Goal: Task Accomplishment & Management: Manage account settings

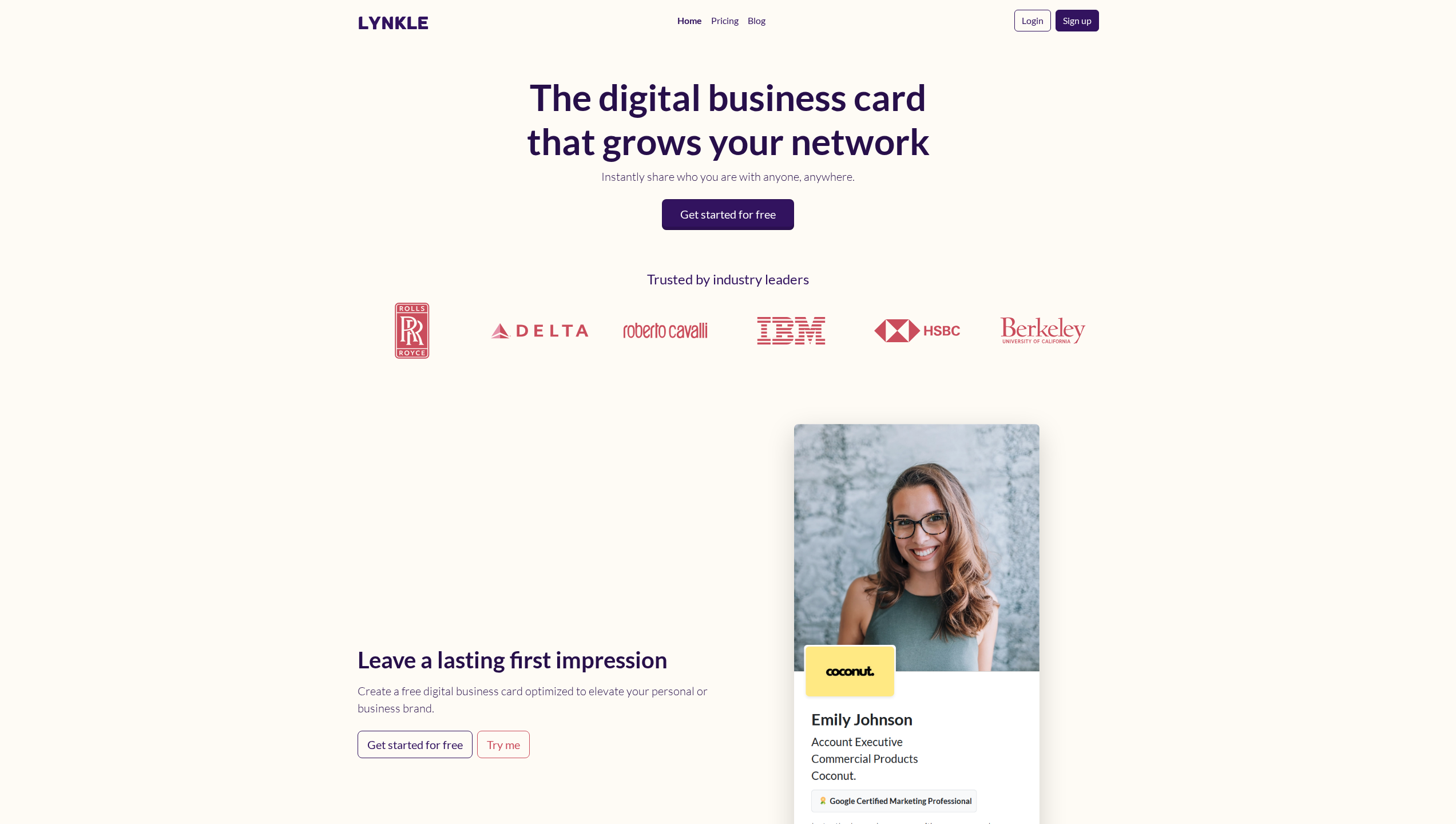
click at [1280, 282] on body "lynkle Home Pricing Blog Login Sign up The digital business card that grows you…" at bounding box center [728, 412] width 1456 height 824
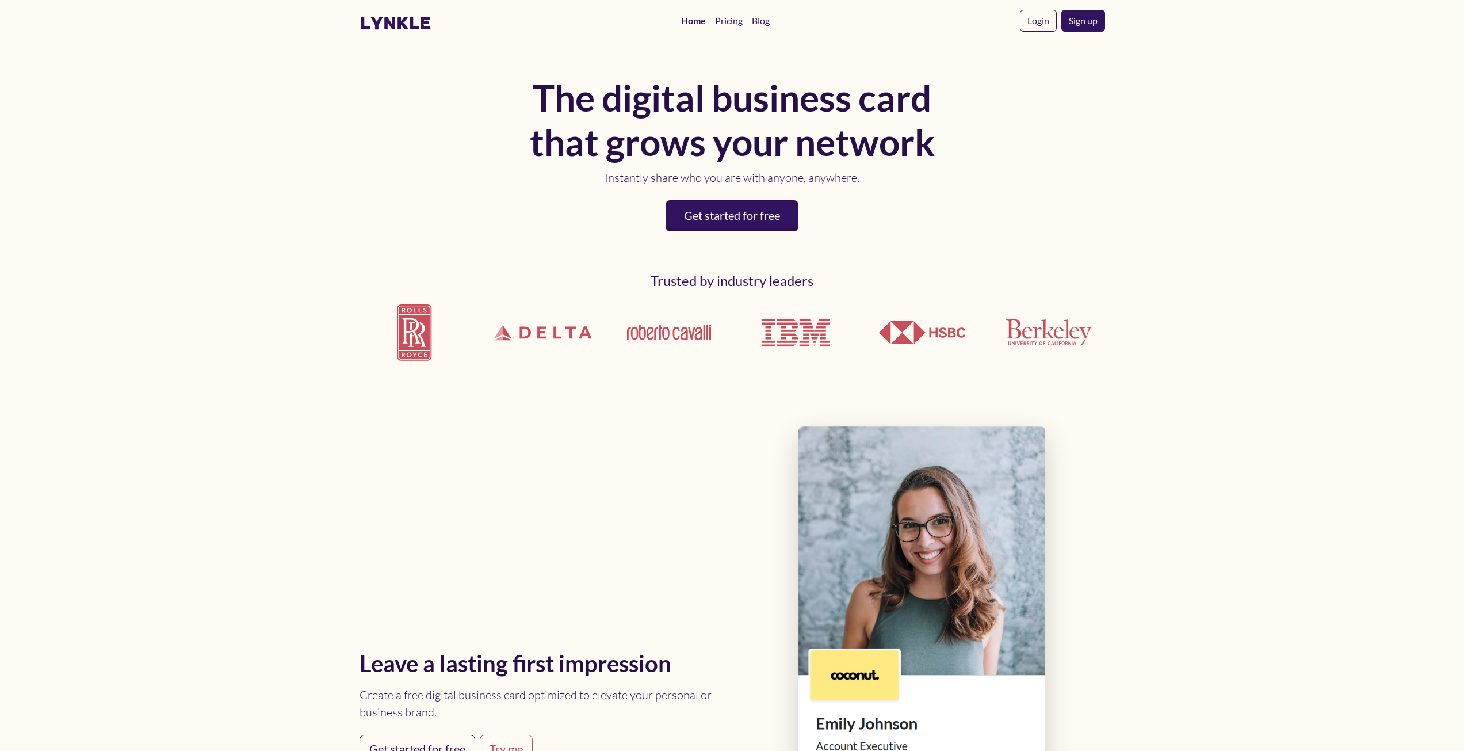
click at [1211, 287] on body "lynkle Home Pricing Blog Login Sign up The digital business card that grows you…" at bounding box center [732, 375] width 1464 height 751
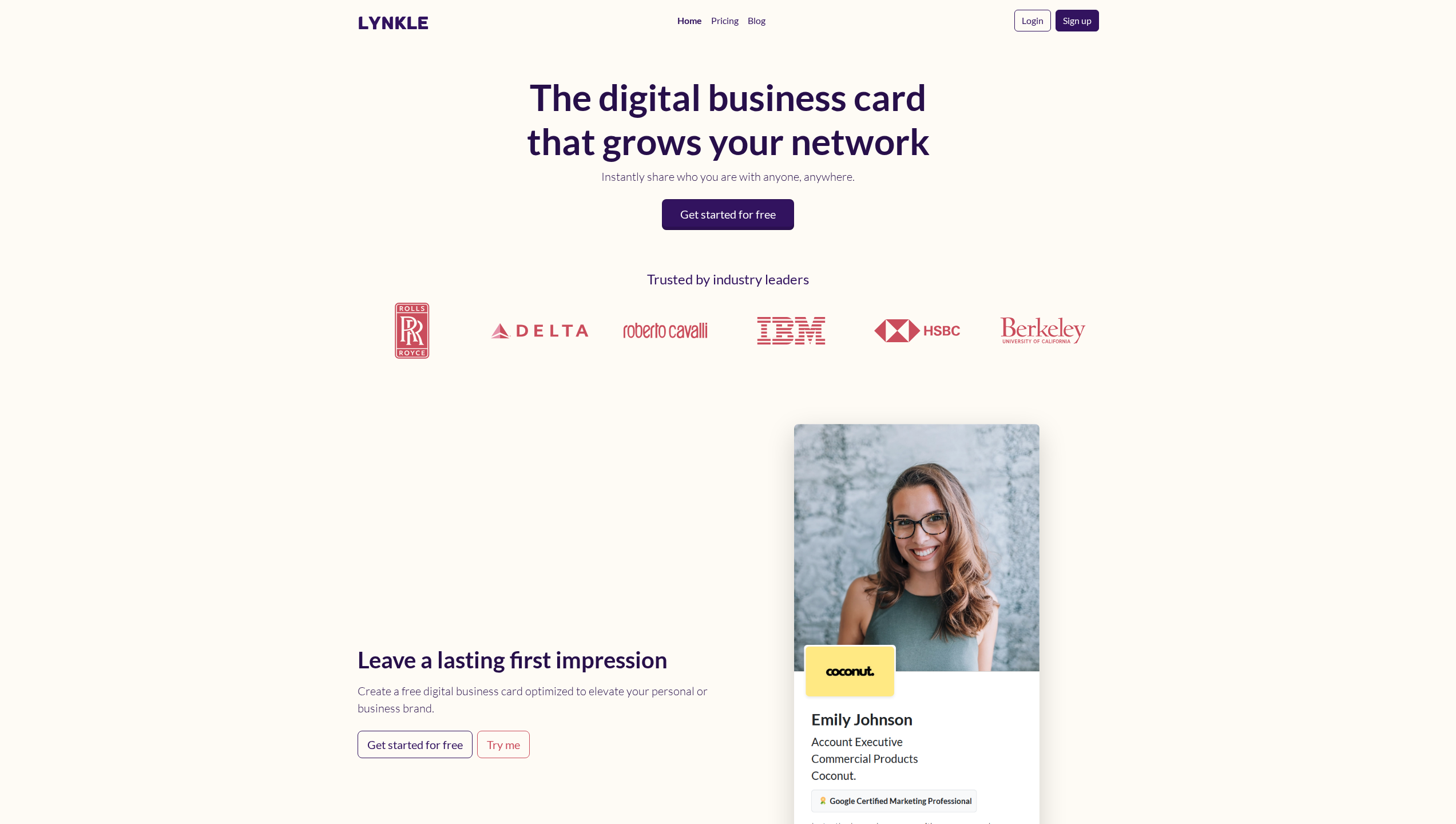
click at [940, 109] on div "The digital business card that grows your network Instantly share who you are w…" at bounding box center [729, 151] width 742 height 184
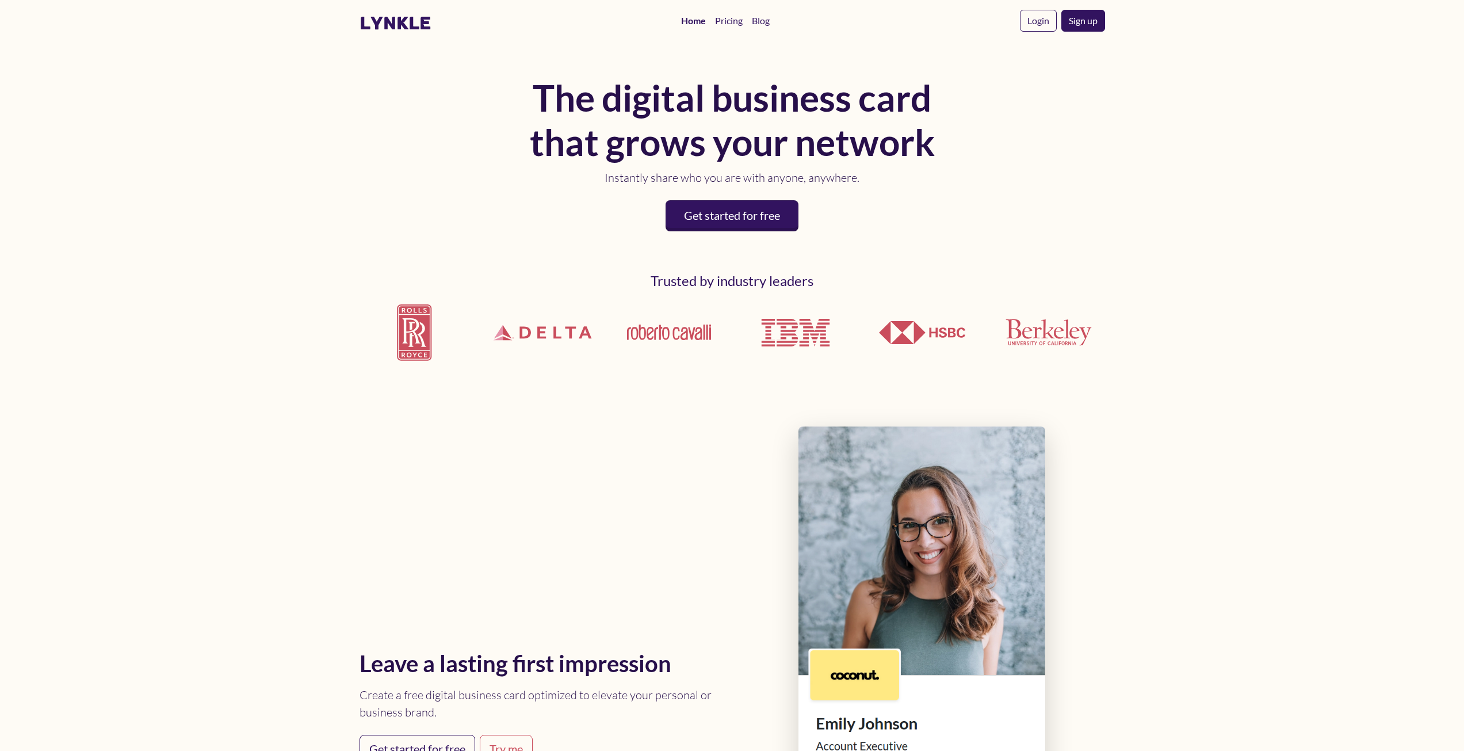
drag, startPoint x: 1348, startPoint y: 139, endPoint x: 1280, endPoint y: 256, distance: 135.4
click at [1348, 142] on body "lynkle Home Pricing Blog Login Sign up The digital business card that grows you…" at bounding box center [732, 375] width 1464 height 751
click at [316, 340] on body "lynkle Home Pricing Blog Login Sign up The digital business card that grows you…" at bounding box center [732, 375] width 1464 height 751
click at [631, 180] on p "Instantly share who you are with anyone, anywhere." at bounding box center [732, 177] width 414 height 17
drag, startPoint x: 631, startPoint y: 180, endPoint x: 864, endPoint y: 169, distance: 233.3
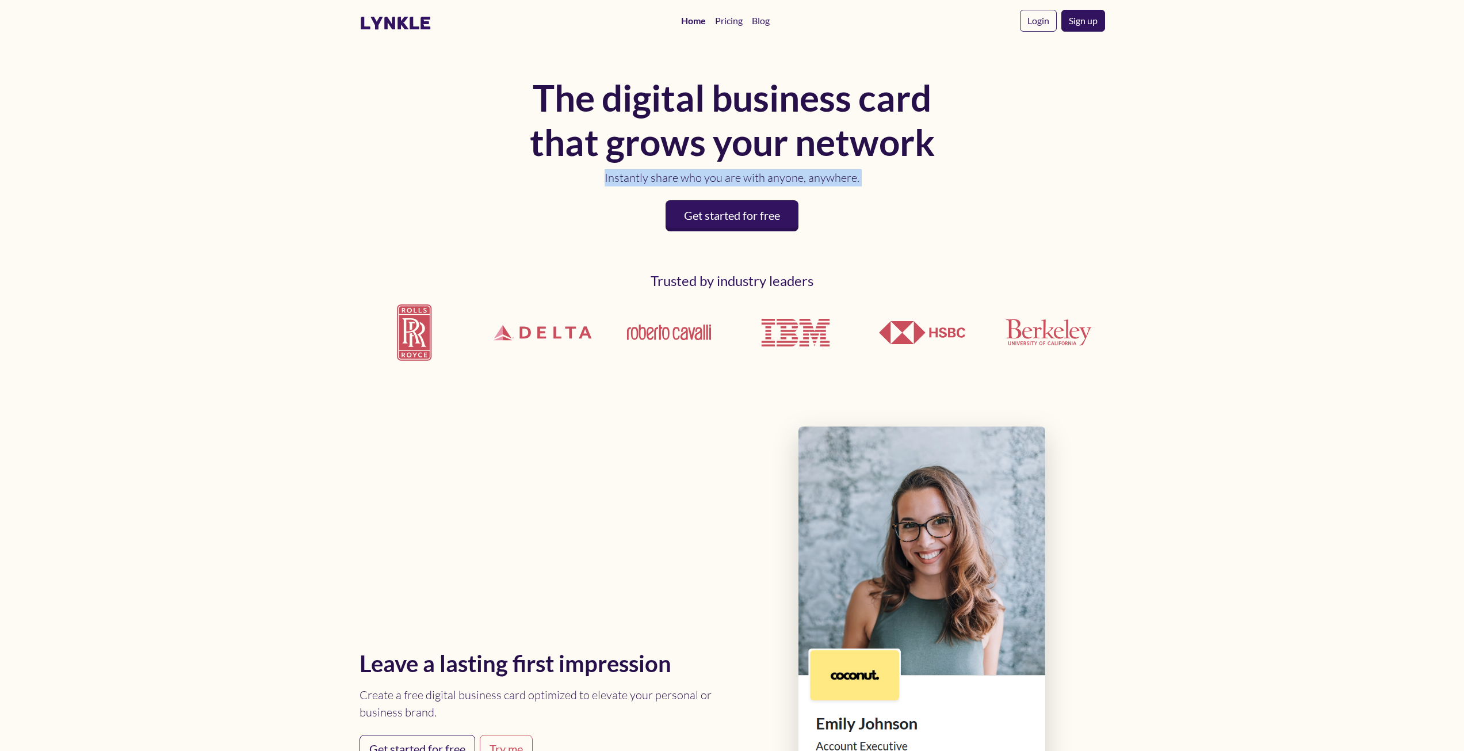
click at [864, 169] on p "Instantly share who you are with anyone, anywhere." at bounding box center [732, 177] width 414 height 17
copy div "Instantly share who you are with anyone, anywhere. Get started for free"
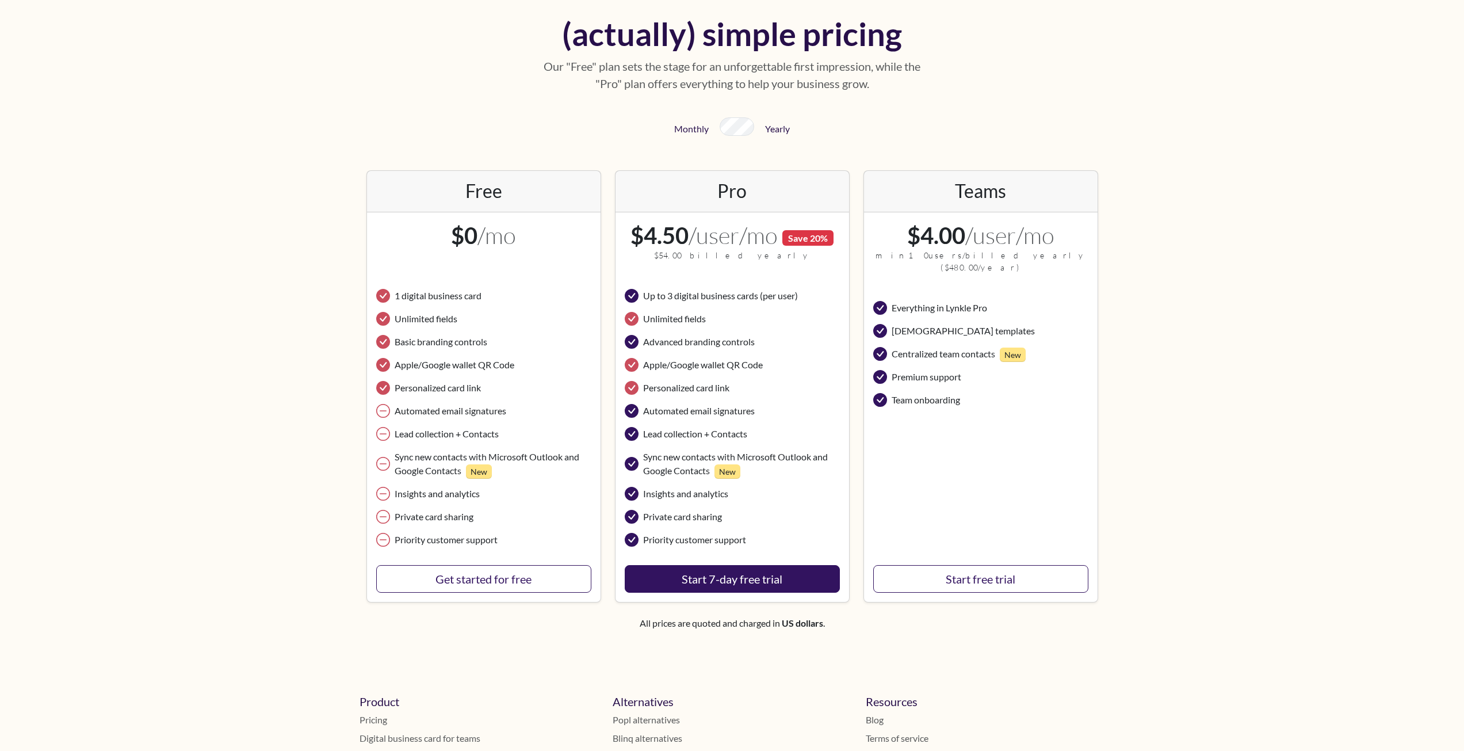
scroll to position [58, 0]
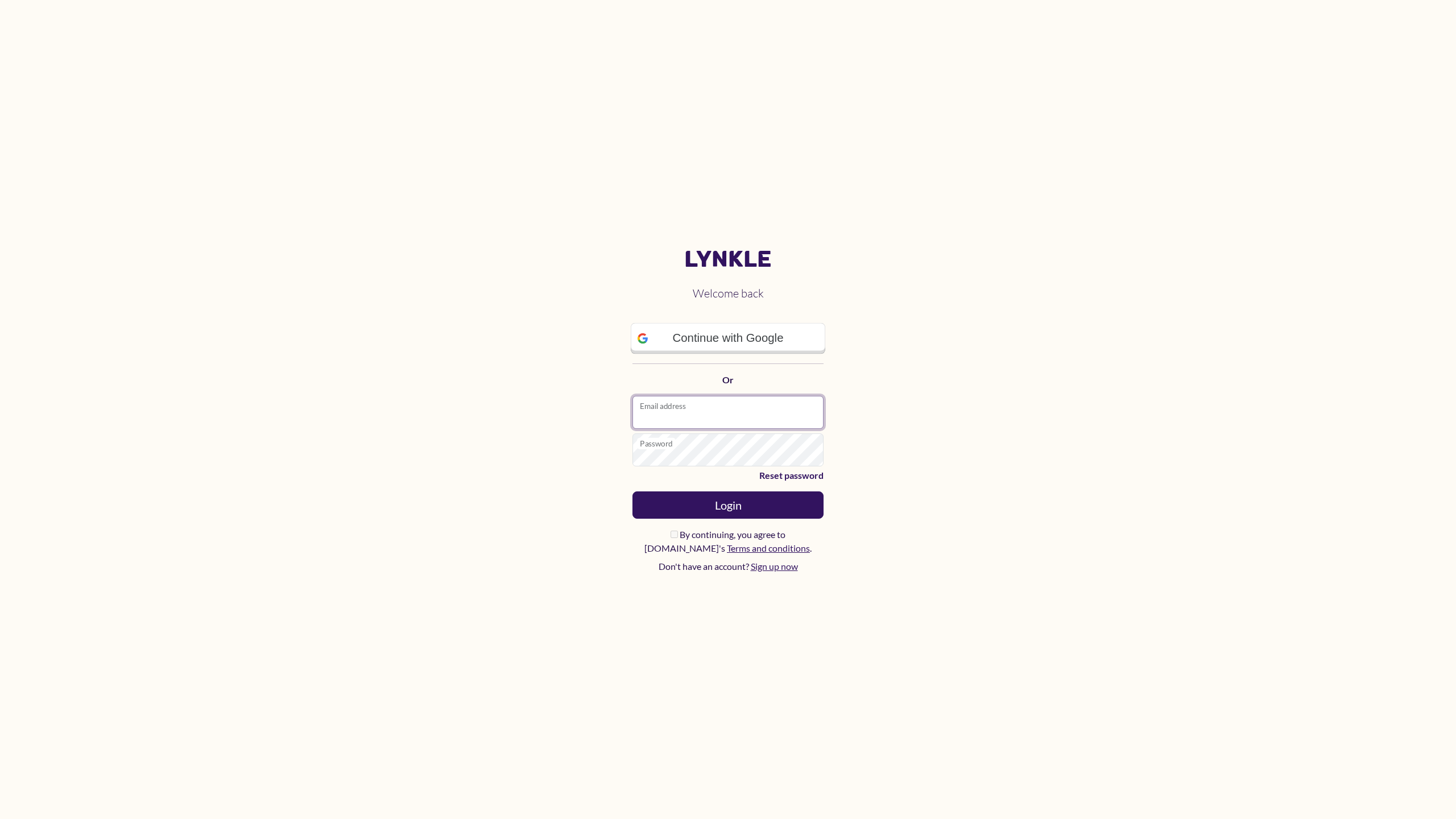
type input "**********"
click at [1242, 392] on main "**********" at bounding box center [728, 409] width 1456 height 819
click at [1456, 409] on main "**********" at bounding box center [728, 409] width 1456 height 819
click at [756, 428] on input "**********" at bounding box center [728, 411] width 191 height 33
click at [1000, 390] on main "[PERSON_NAME] Welcome back Continue with Google Or Email address Password Reset…" at bounding box center [728, 409] width 1456 height 819
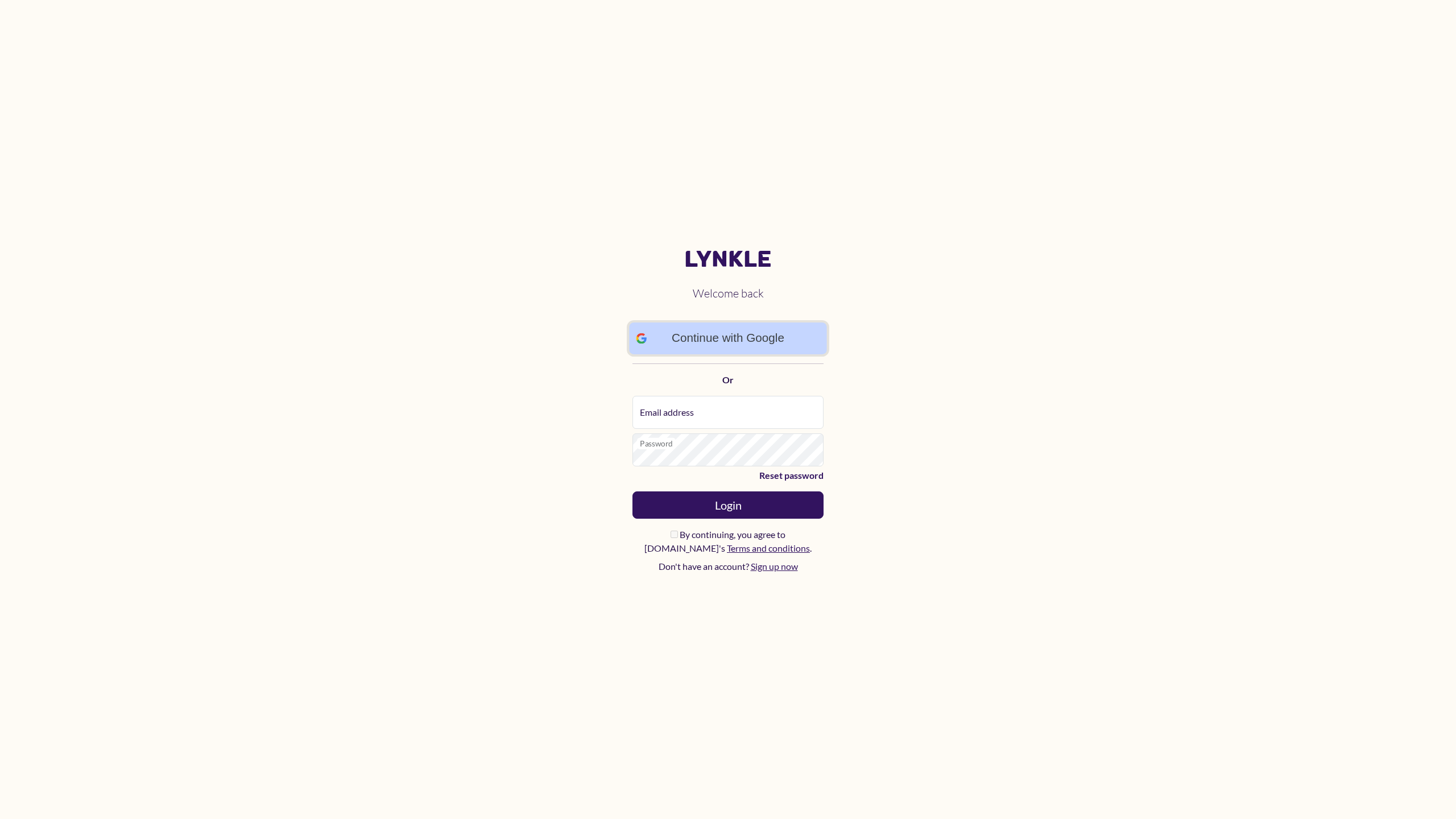
click at [727, 337] on link "Continue with Google" at bounding box center [728, 338] width 198 height 32
type input "**********"
click at [1081, 385] on main "**********" at bounding box center [728, 409] width 1456 height 819
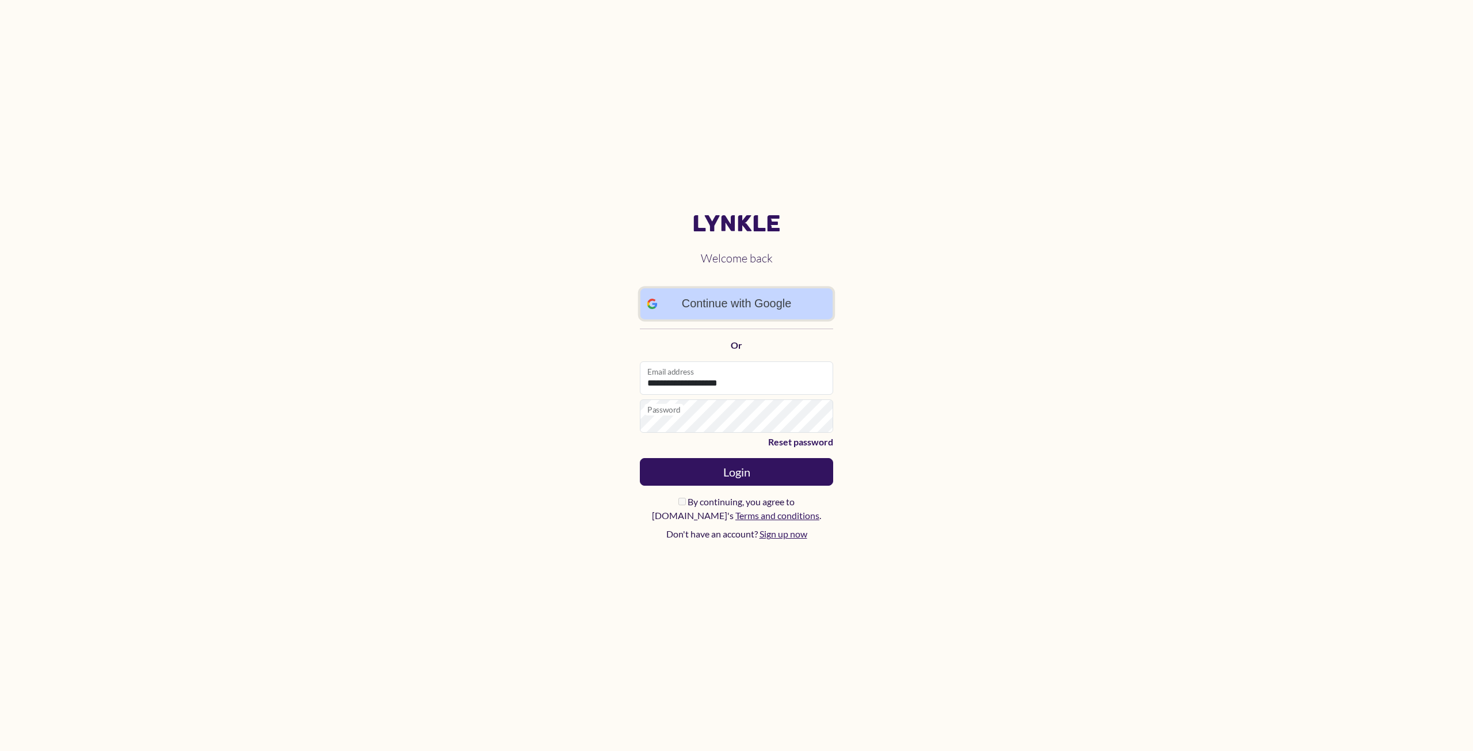
click at [726, 309] on link "Continue with Google" at bounding box center [736, 303] width 193 height 31
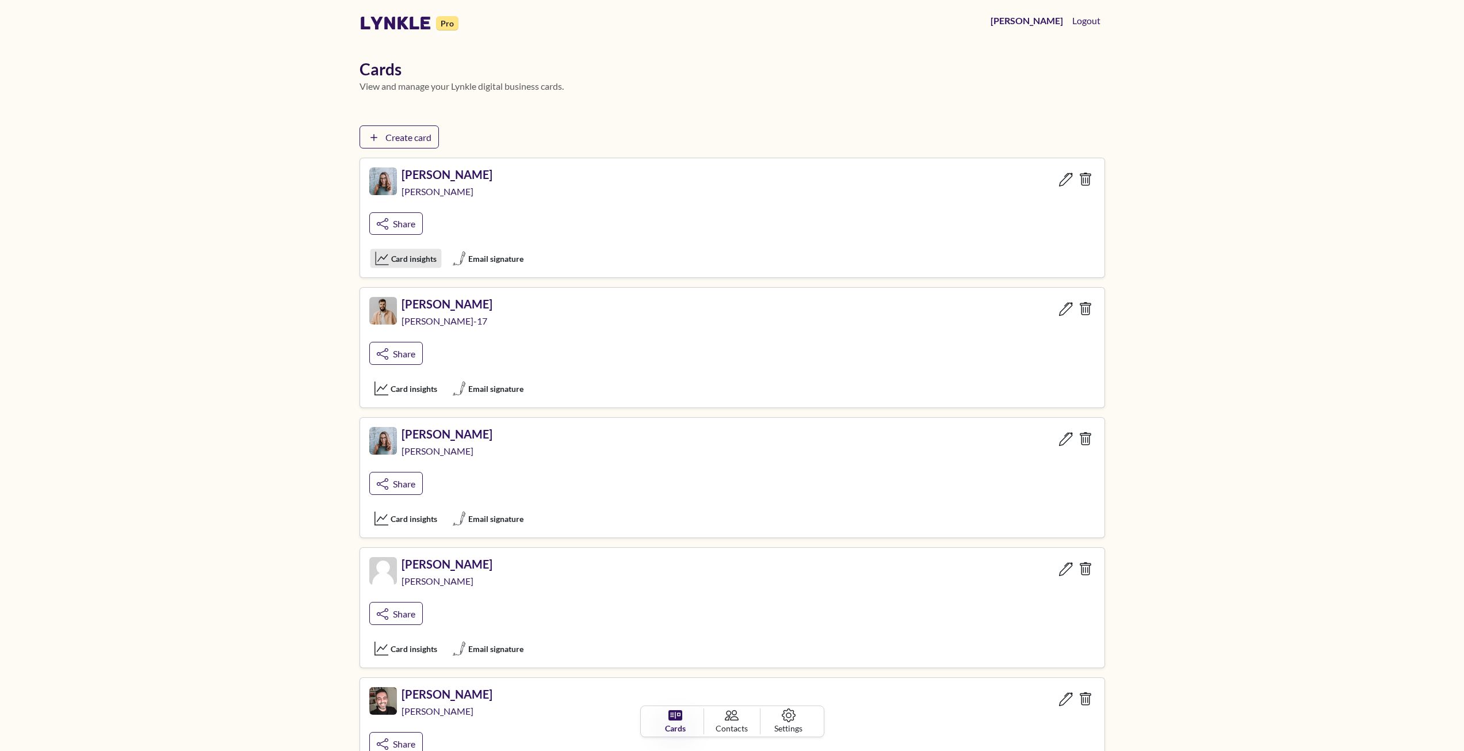
click at [428, 261] on span "Card insights" at bounding box center [413, 259] width 45 height 12
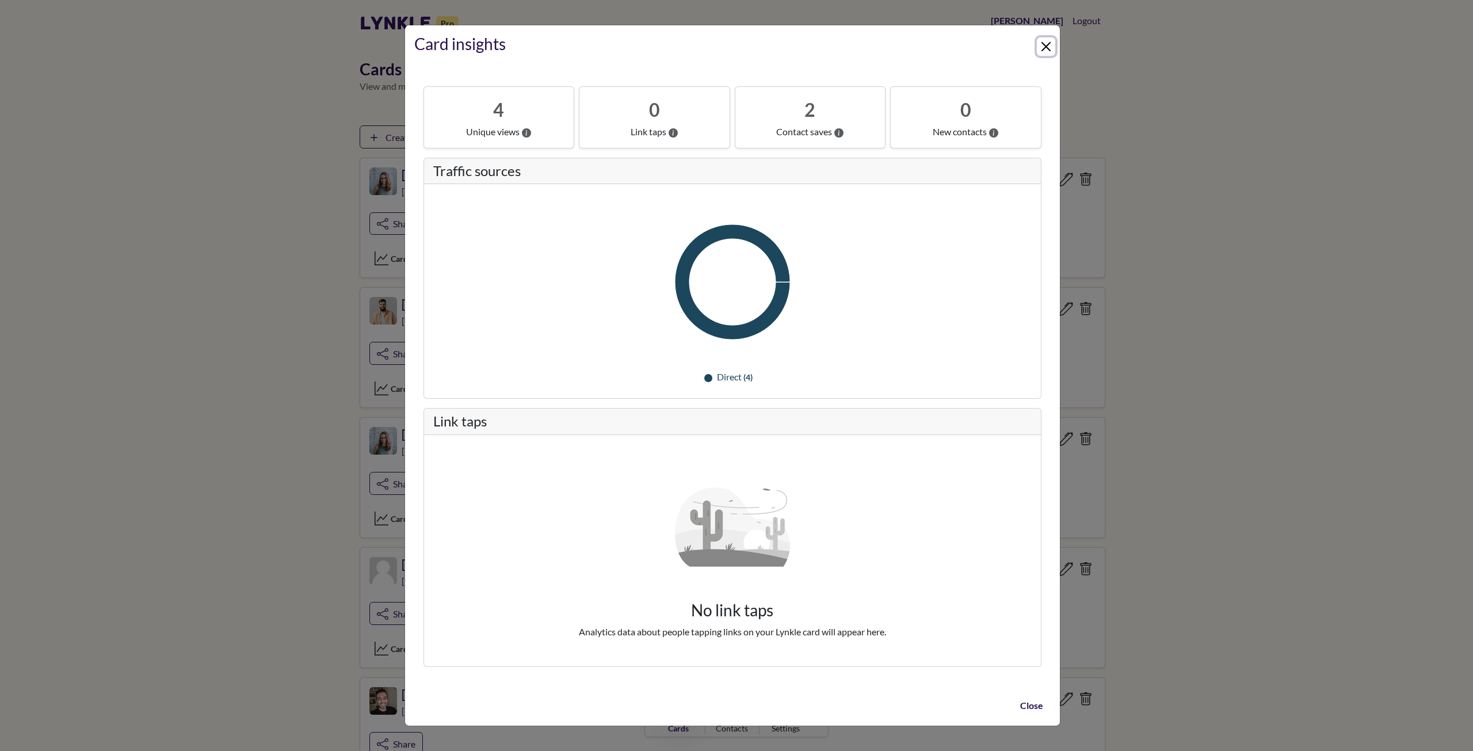
click at [1048, 51] on button "Close" at bounding box center [1046, 46] width 18 height 18
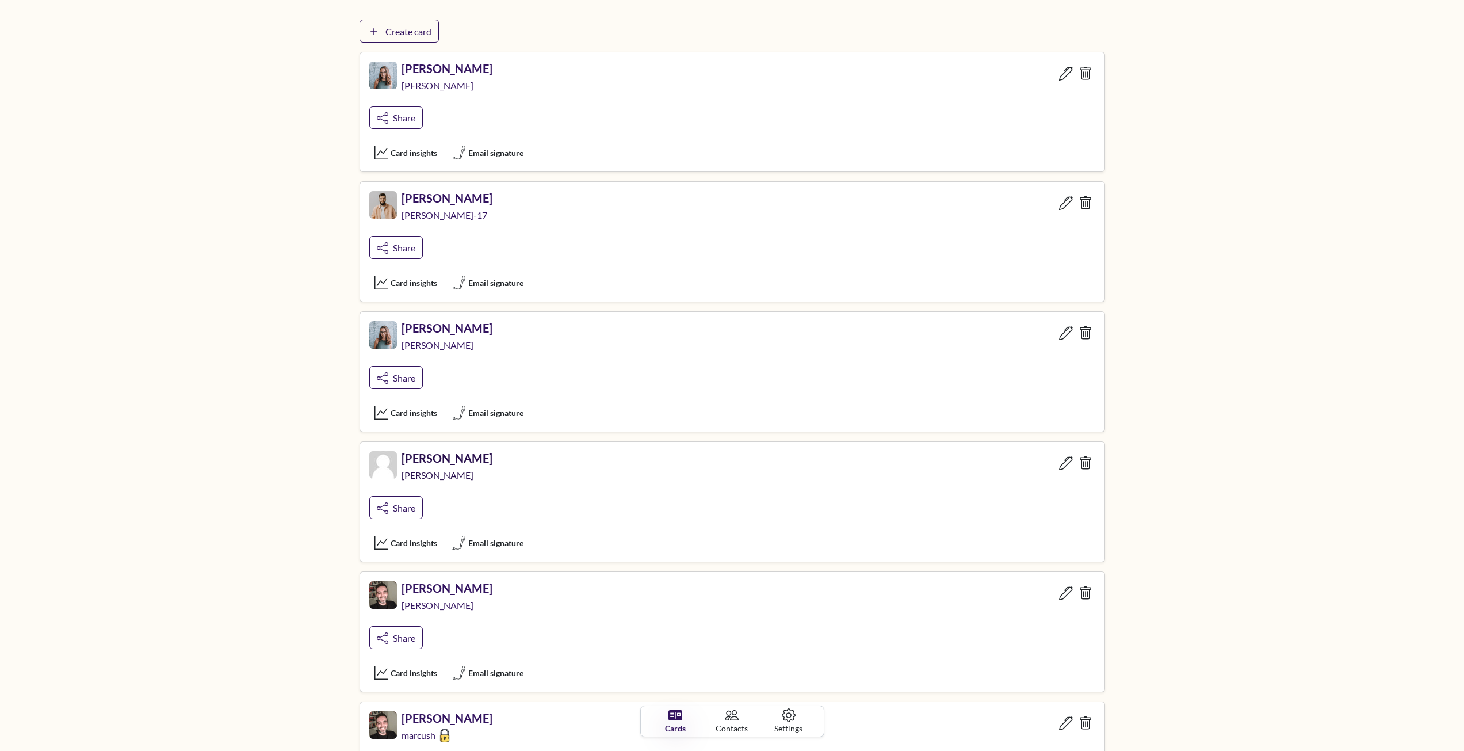
scroll to position [100, 0]
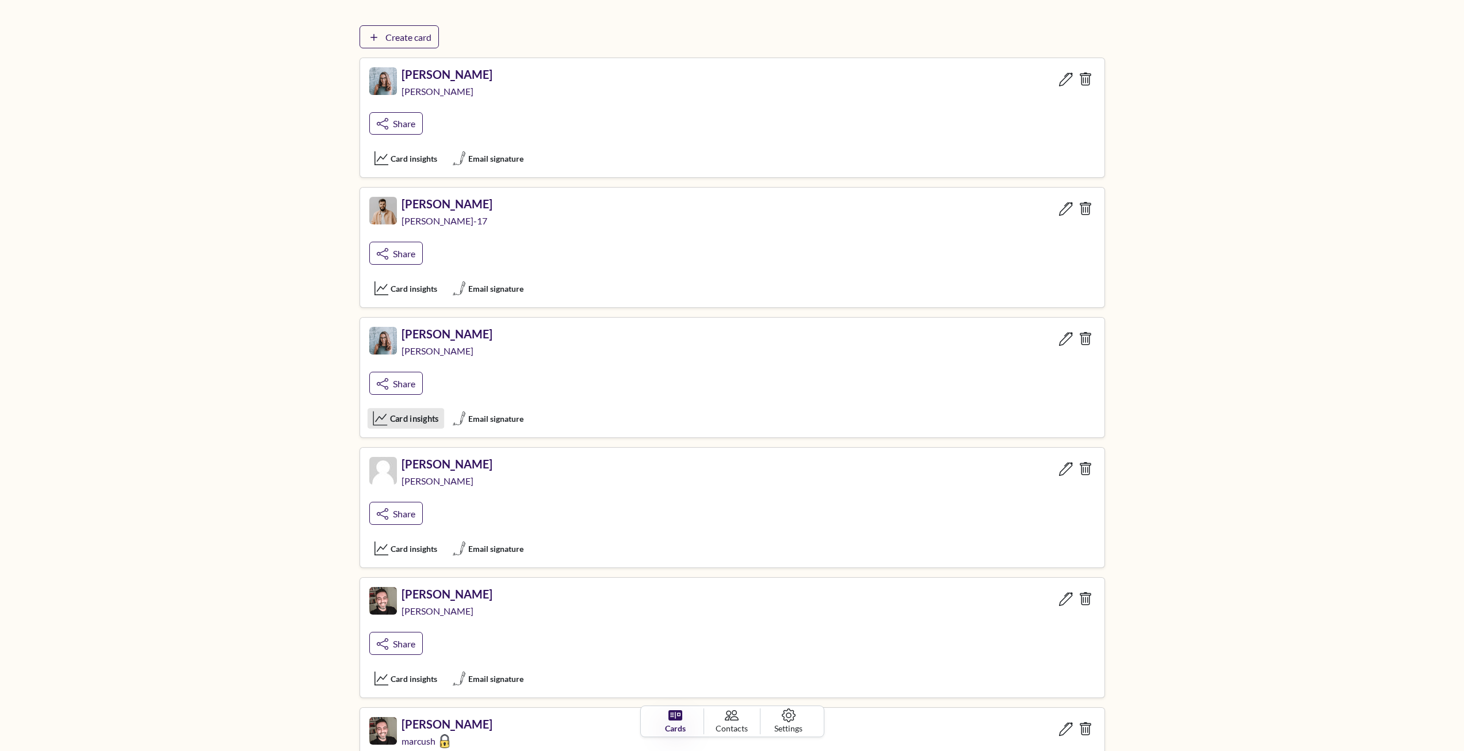
click at [410, 415] on span "Card insights" at bounding box center [414, 418] width 49 height 13
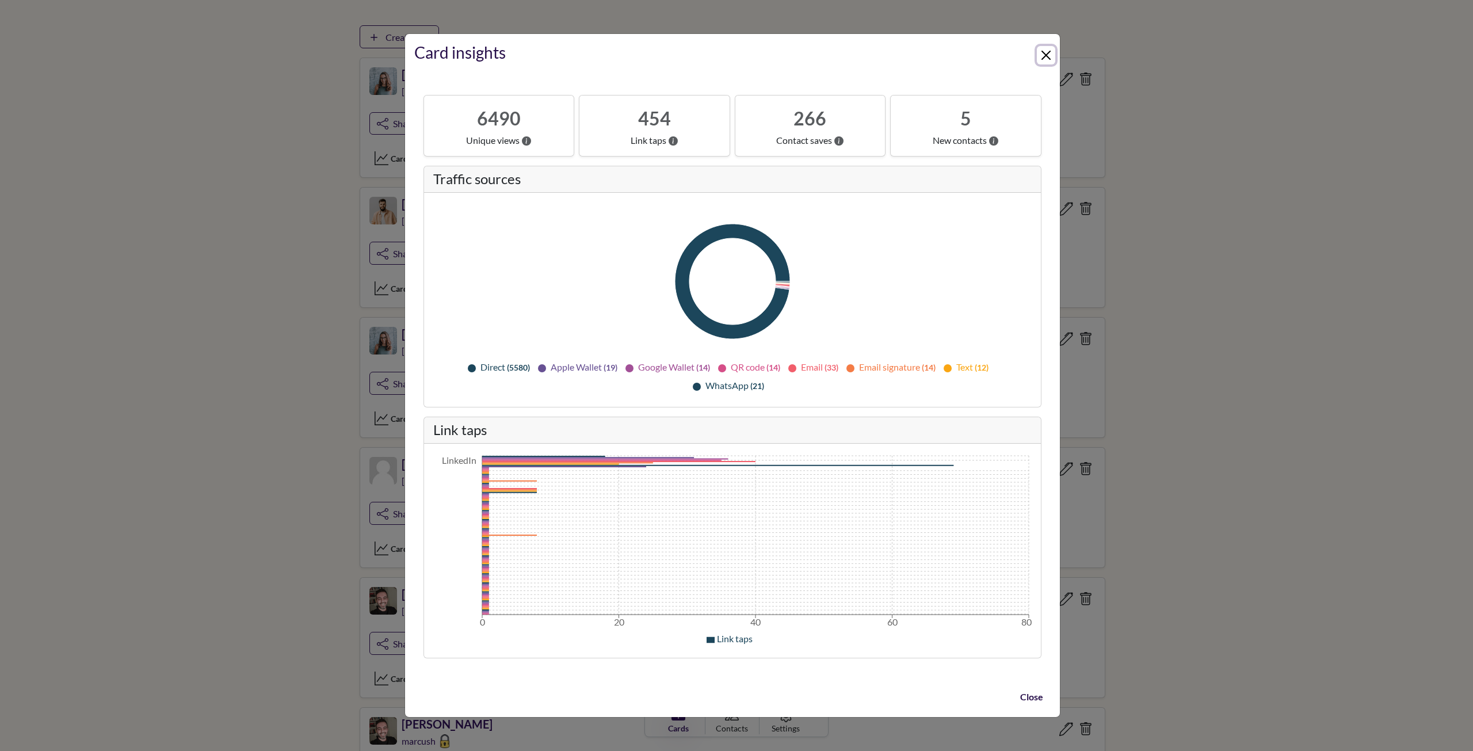
click at [1045, 51] on button "Close" at bounding box center [1046, 55] width 18 height 18
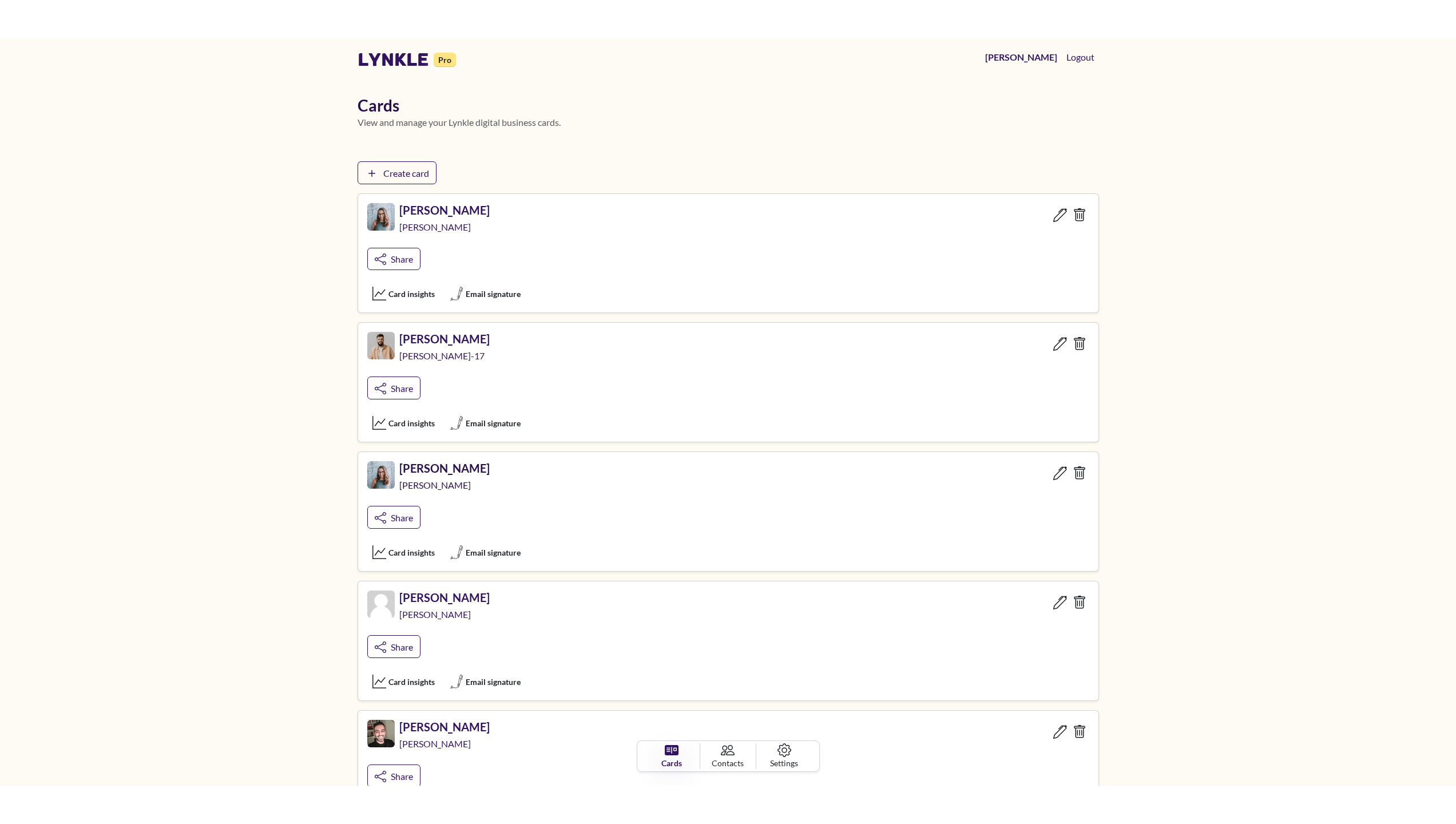
scroll to position [0, 0]
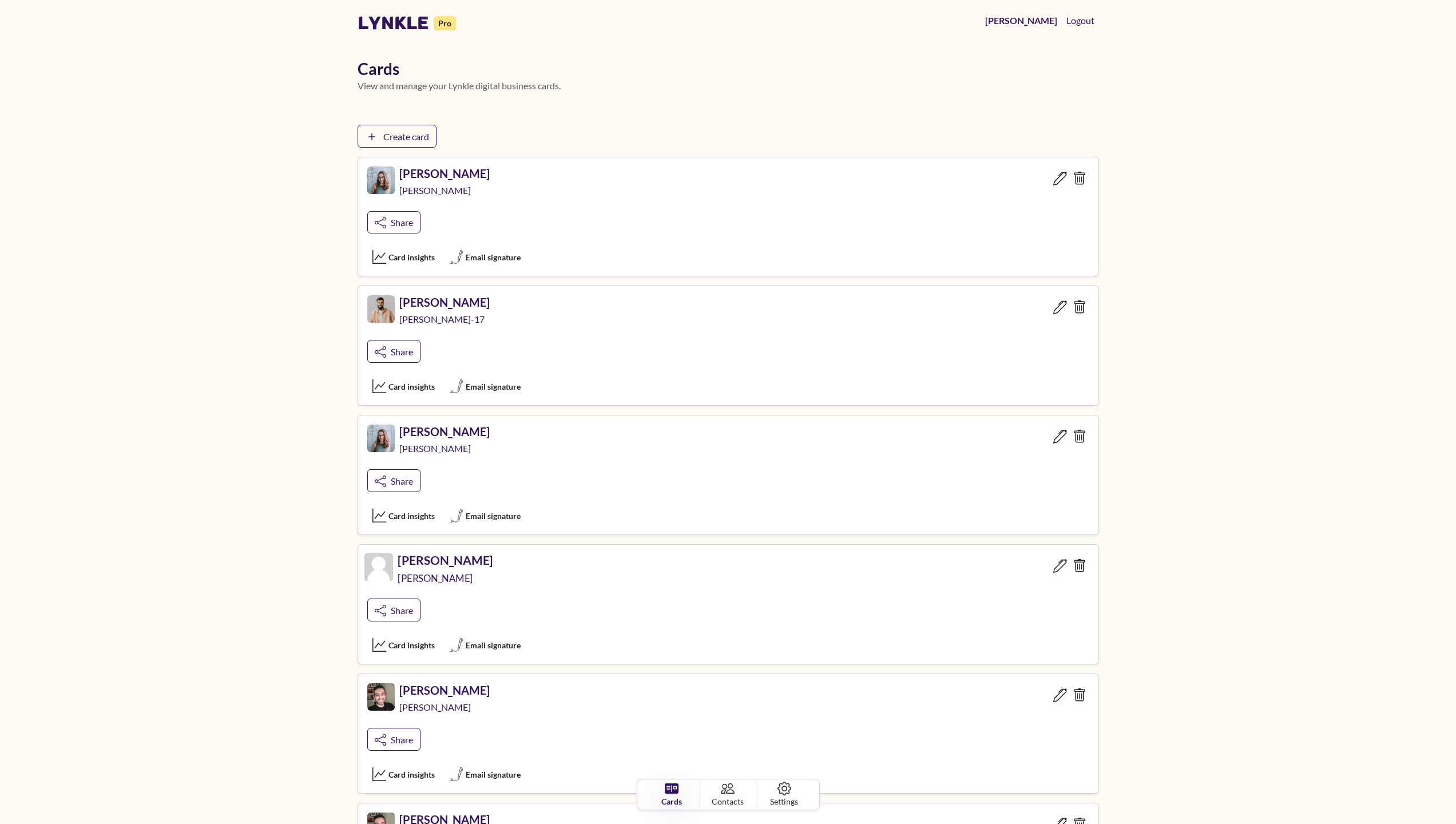
drag, startPoint x: 444, startPoint y: 557, endPoint x: 1086, endPoint y: 596, distance: 643.2
click at [1151, 592] on body "lynkle Pro Marcus Logout Cards View and manage your Lynkle digital business car…" at bounding box center [728, 412] width 1456 height 824
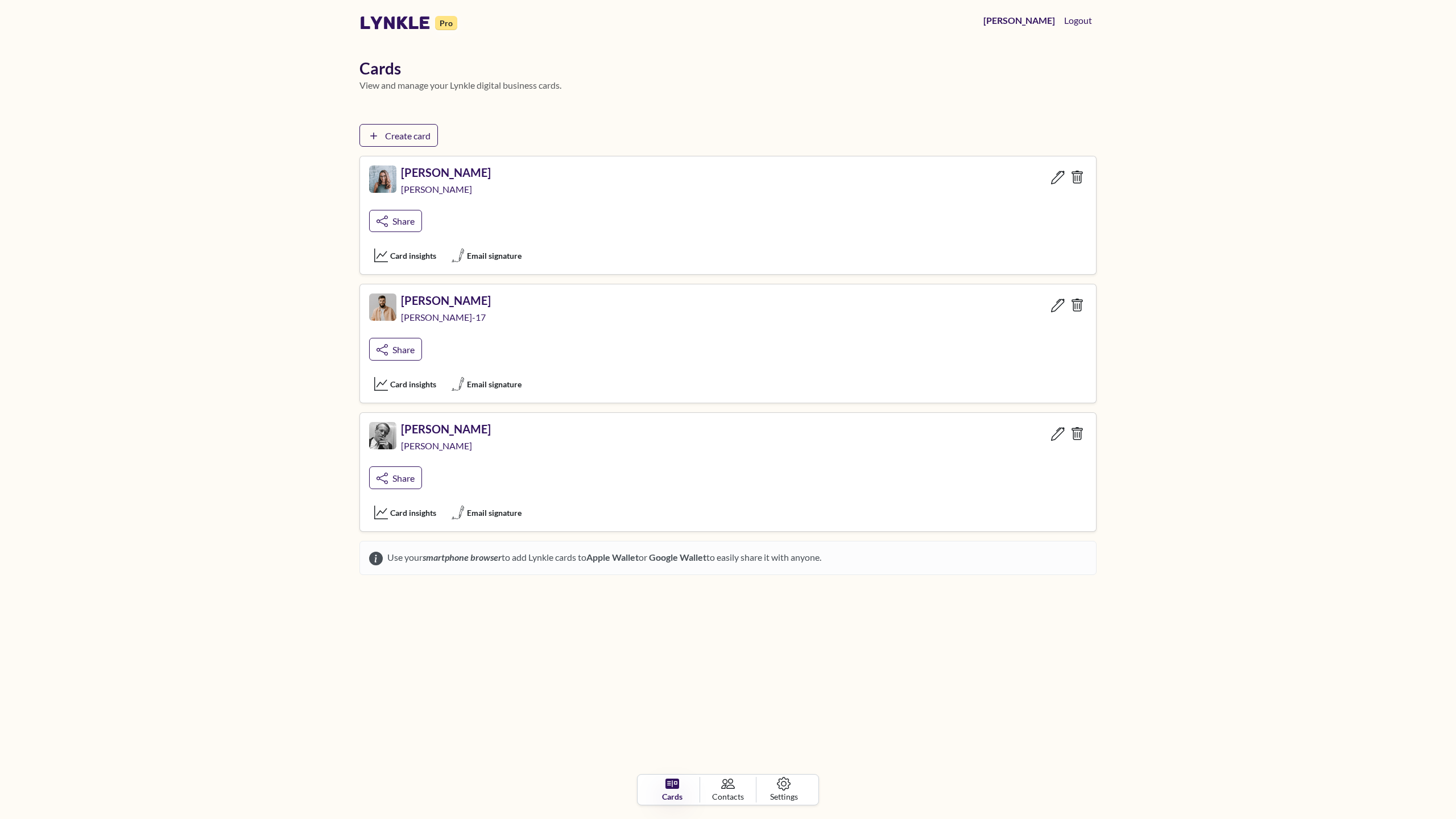
click at [1382, 262] on body "lynkle Pro Marcus Logout Cards View and manage your Lynkle digital business car…" at bounding box center [728, 409] width 1456 height 819
click at [493, 249] on span "Email signature" at bounding box center [494, 255] width 57 height 13
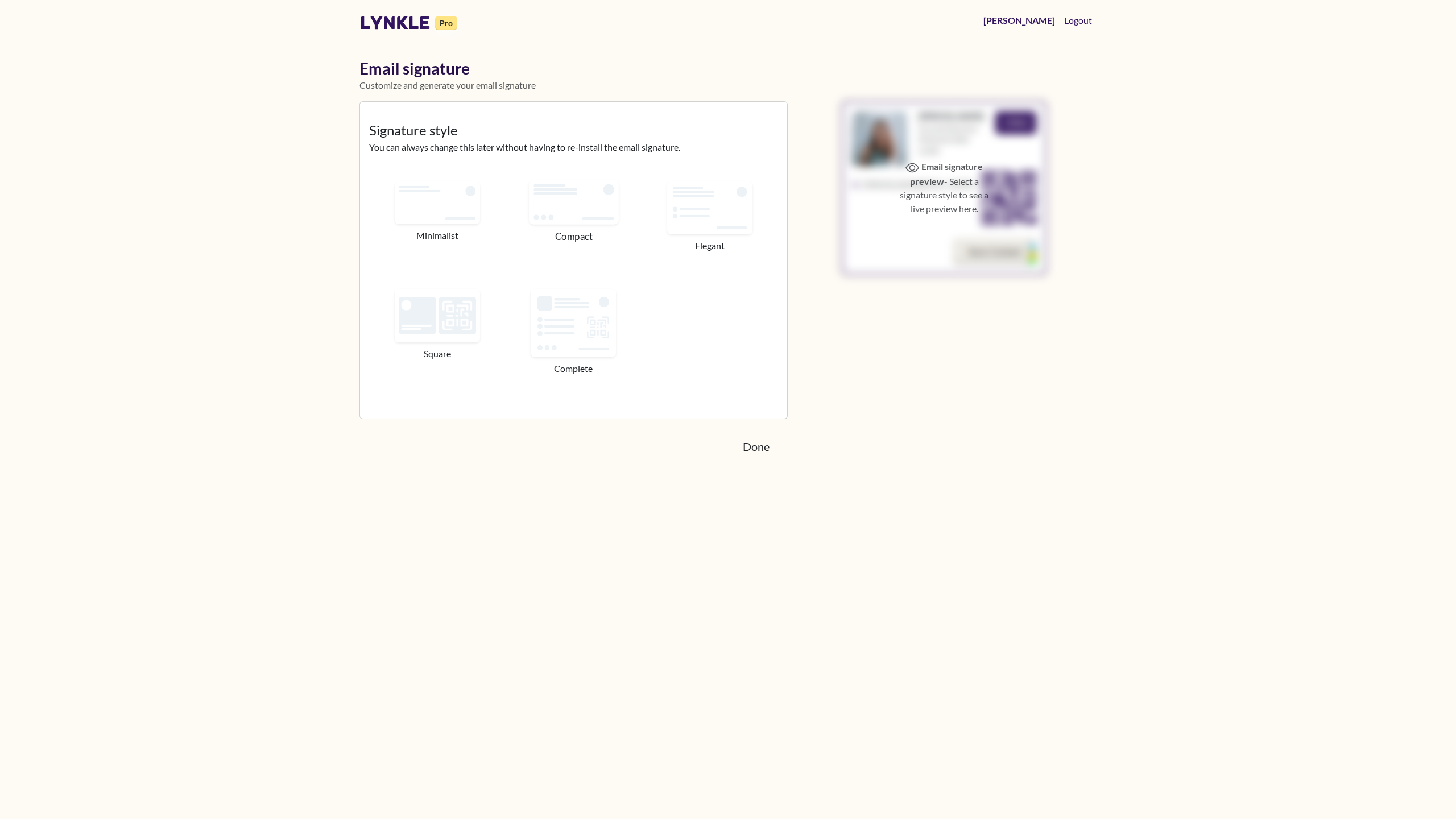
click at [591, 224] on img at bounding box center [573, 201] width 90 height 44
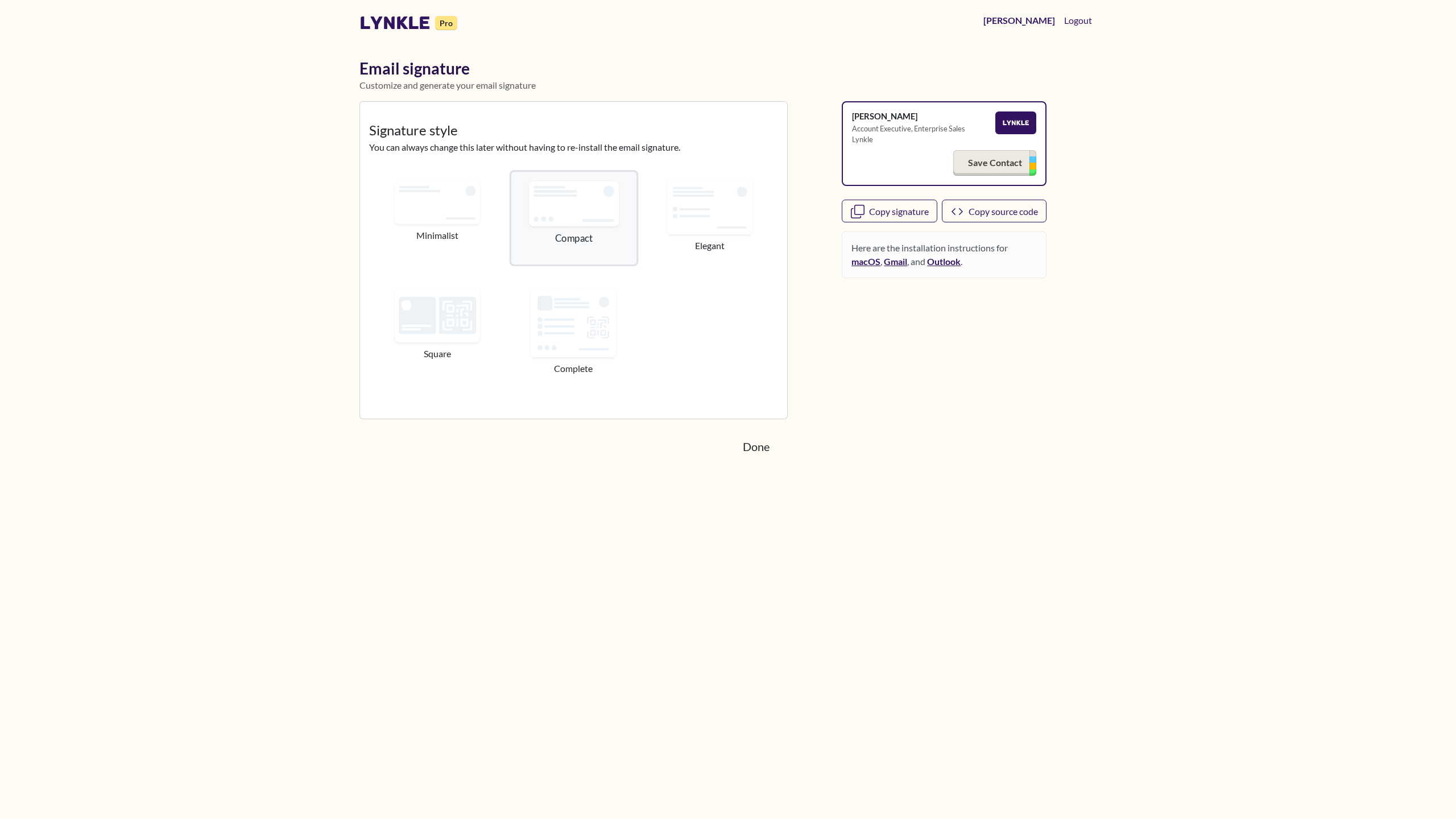
click at [456, 223] on img at bounding box center [437, 203] width 85 height 42
click at [759, 456] on link "Done" at bounding box center [756, 446] width 48 height 29
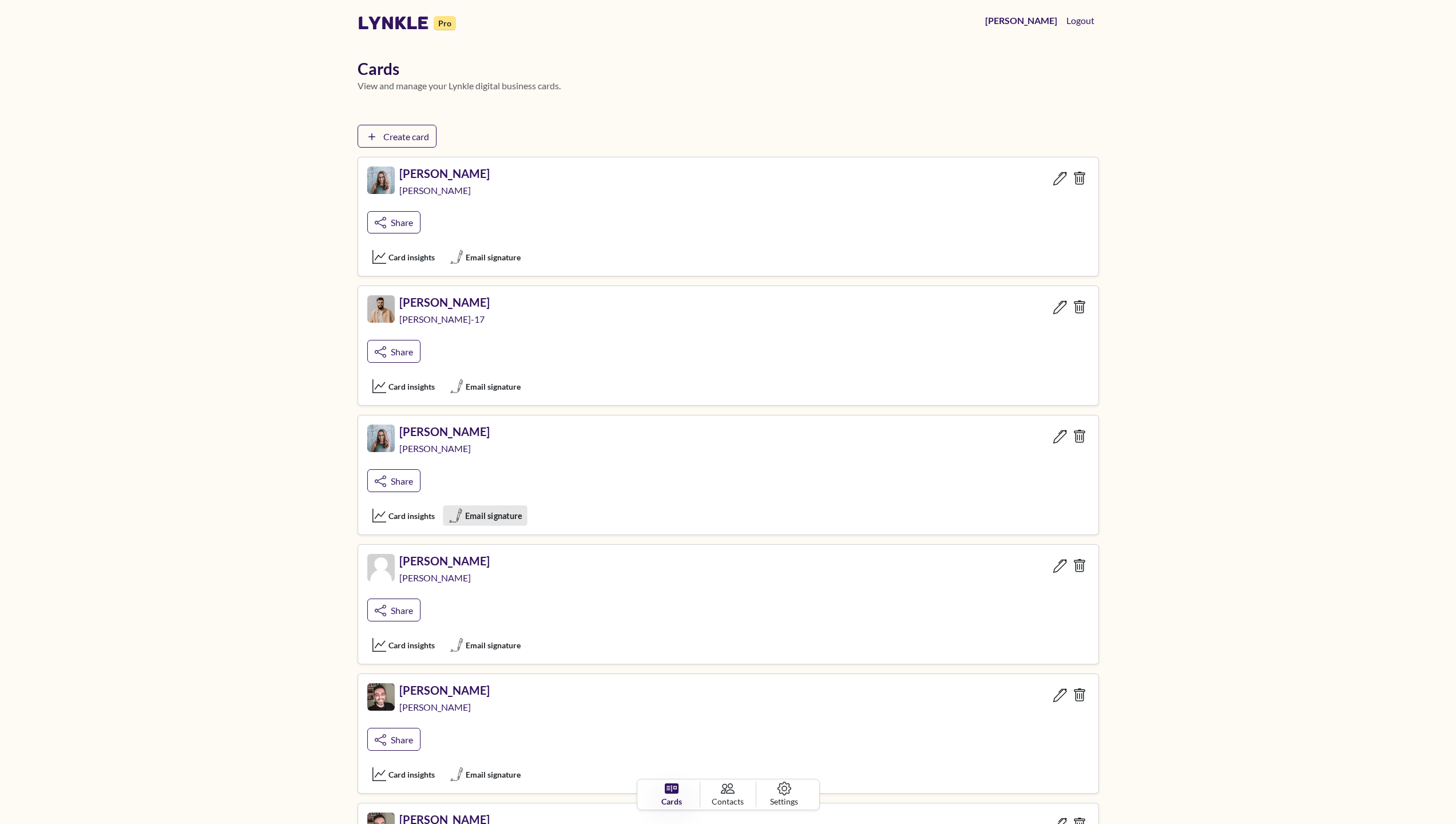
click at [501, 513] on span "Email signature" at bounding box center [493, 515] width 58 height 13
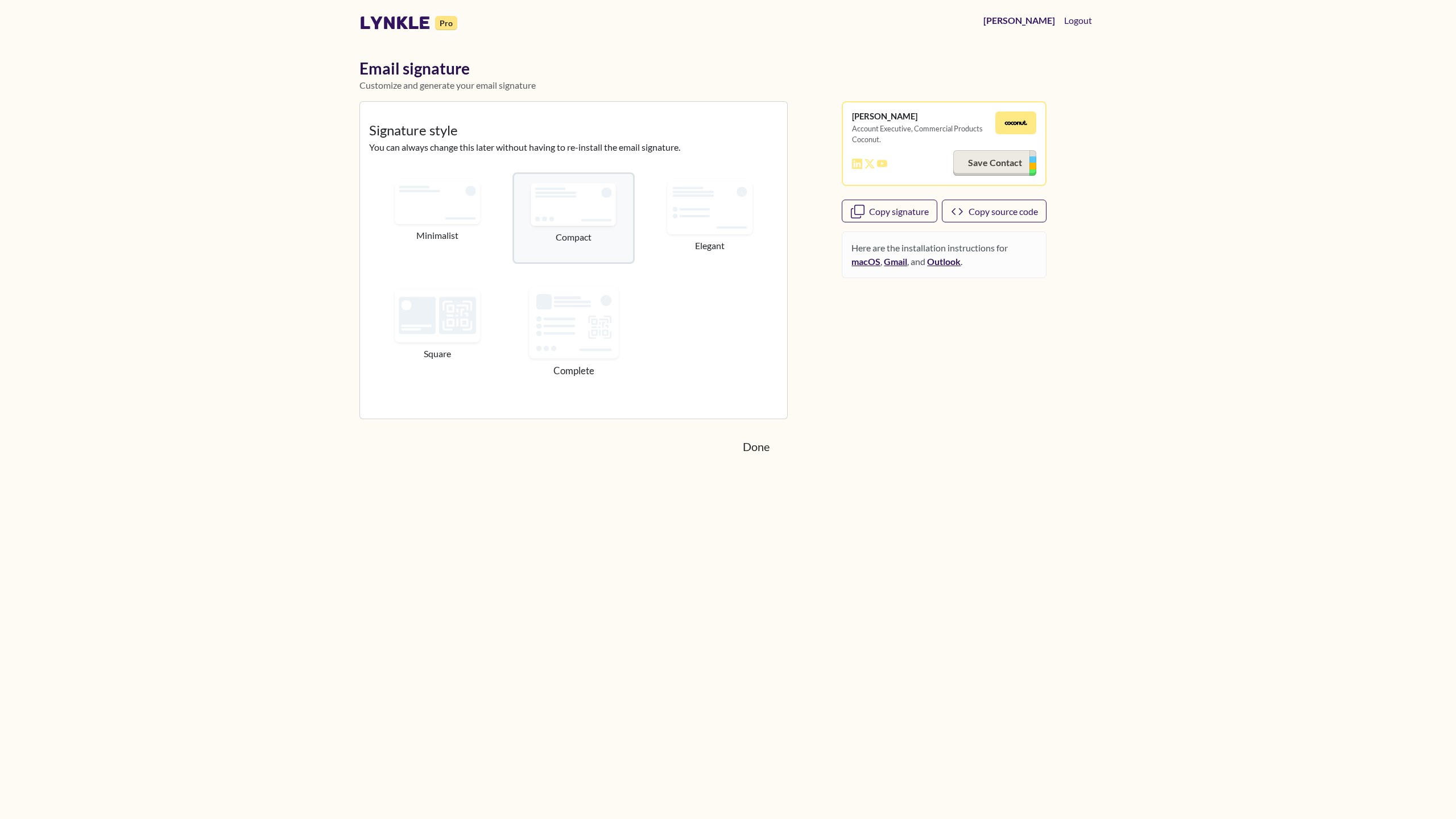
click at [570, 348] on img at bounding box center [573, 323] width 90 height 72
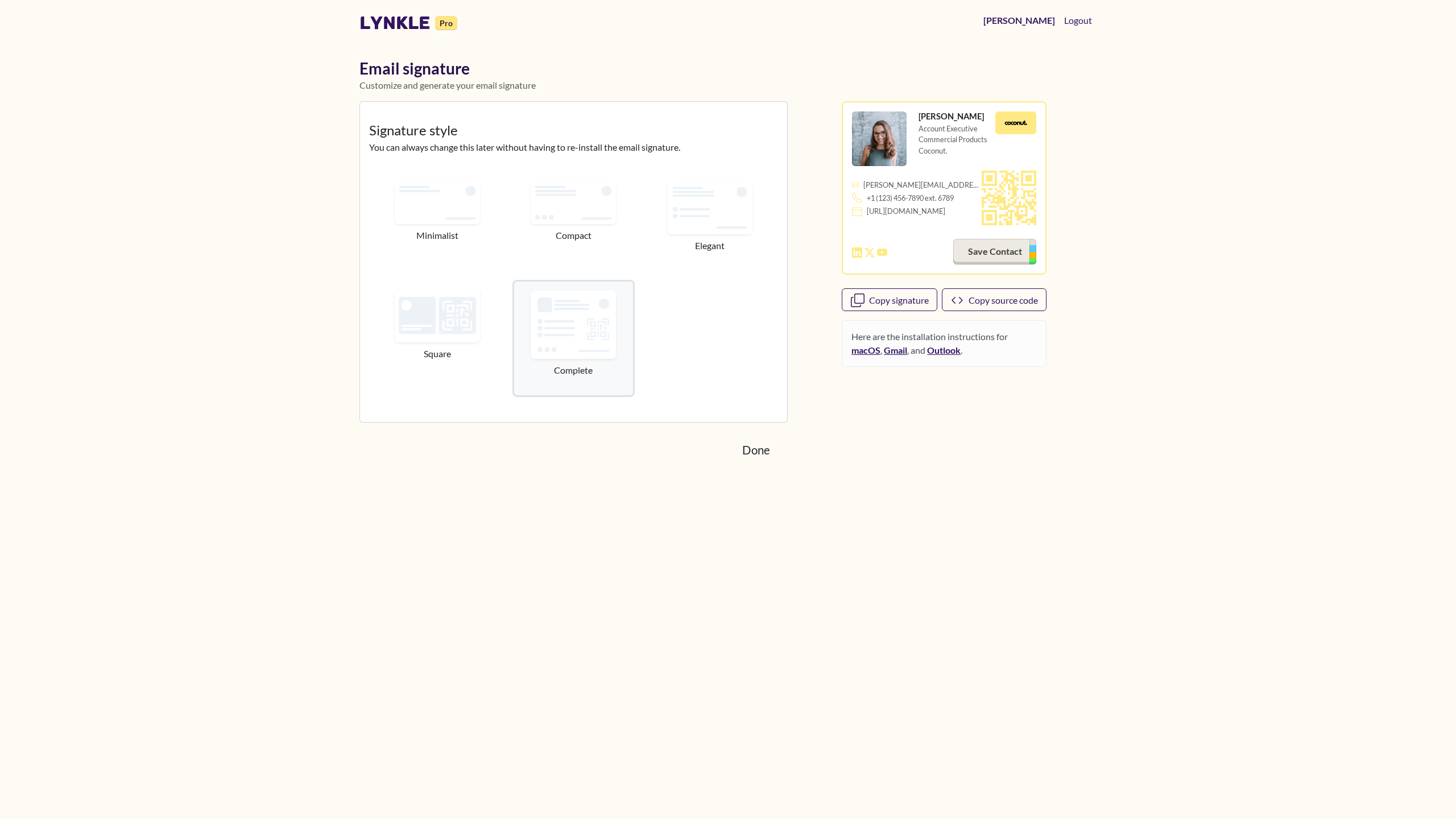
click at [758, 466] on div "Done" at bounding box center [728, 450] width 751 height 37
click at [757, 458] on link "Done" at bounding box center [756, 450] width 46 height 28
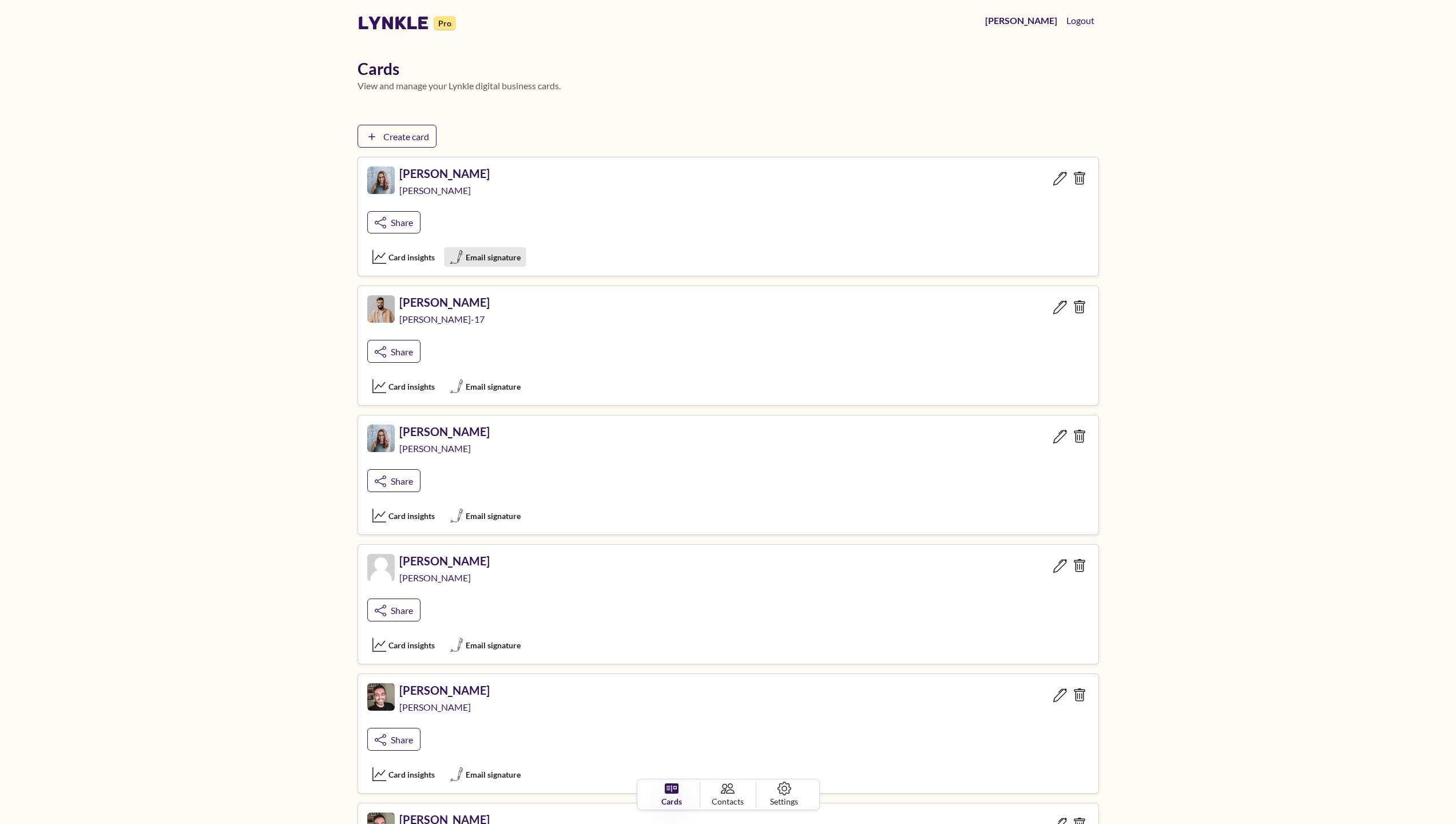
click at [480, 258] on span "Email signature" at bounding box center [493, 257] width 56 height 12
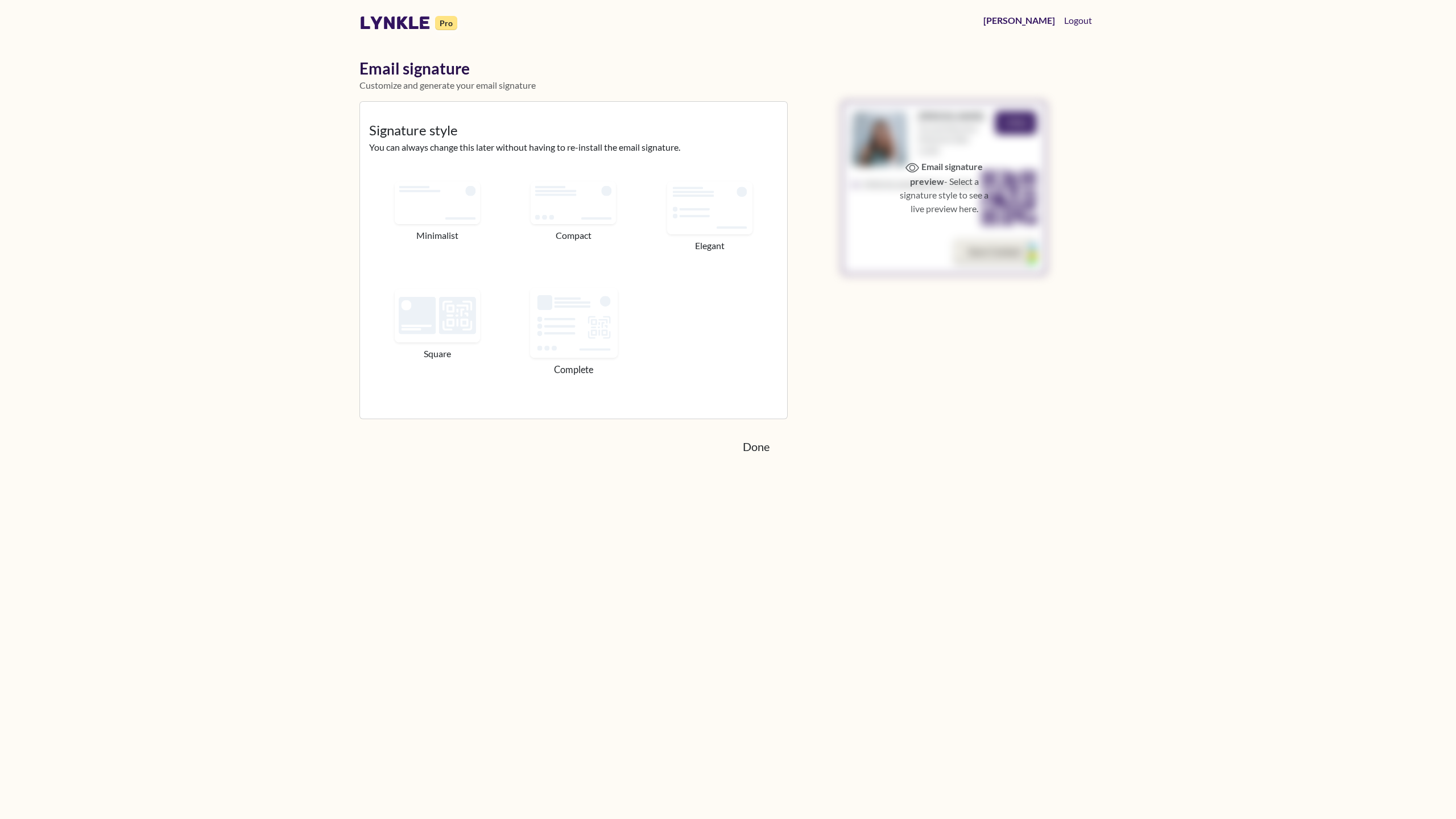
click at [543, 321] on img at bounding box center [573, 322] width 88 height 70
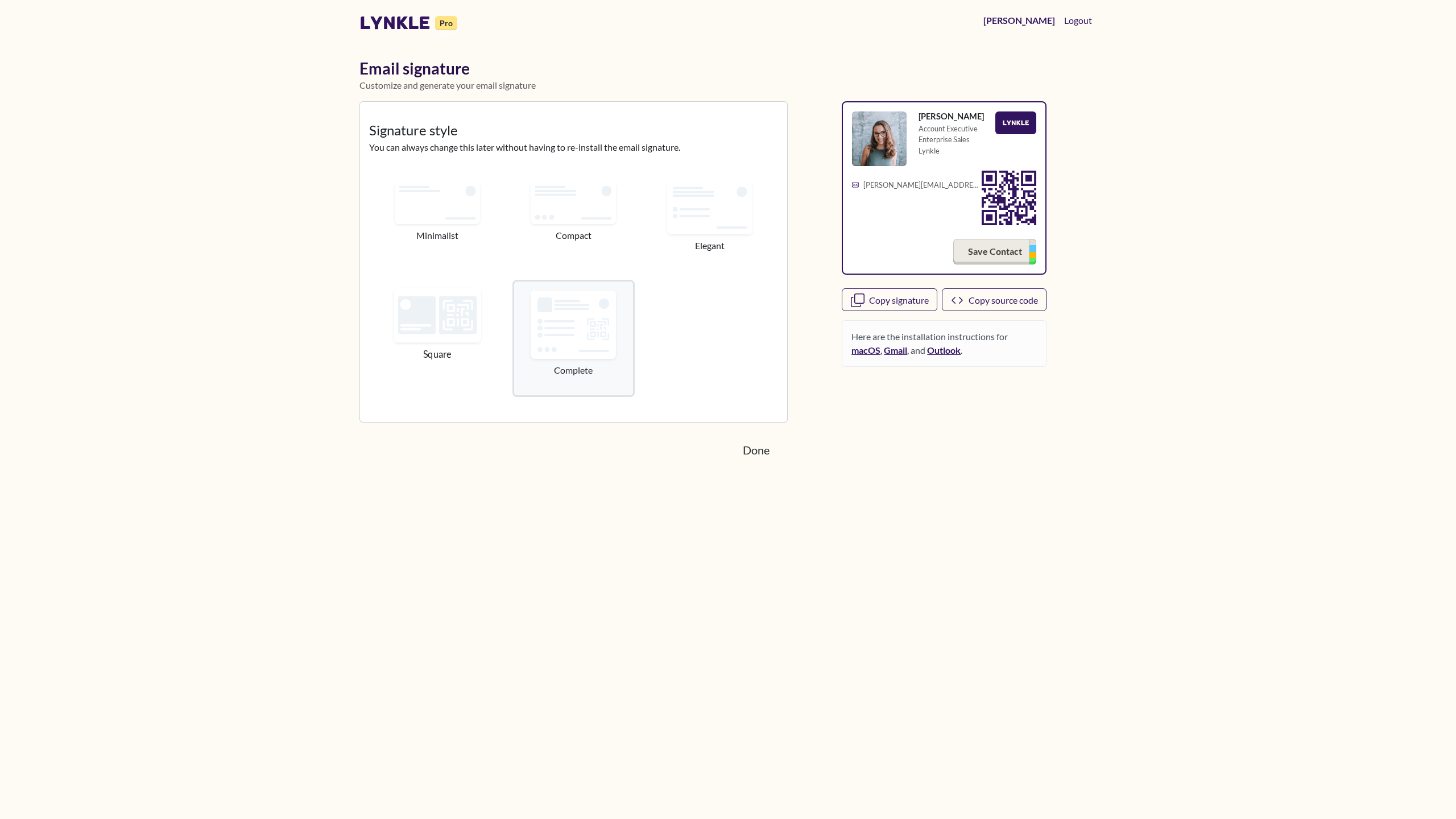
click at [449, 318] on img at bounding box center [437, 314] width 88 height 54
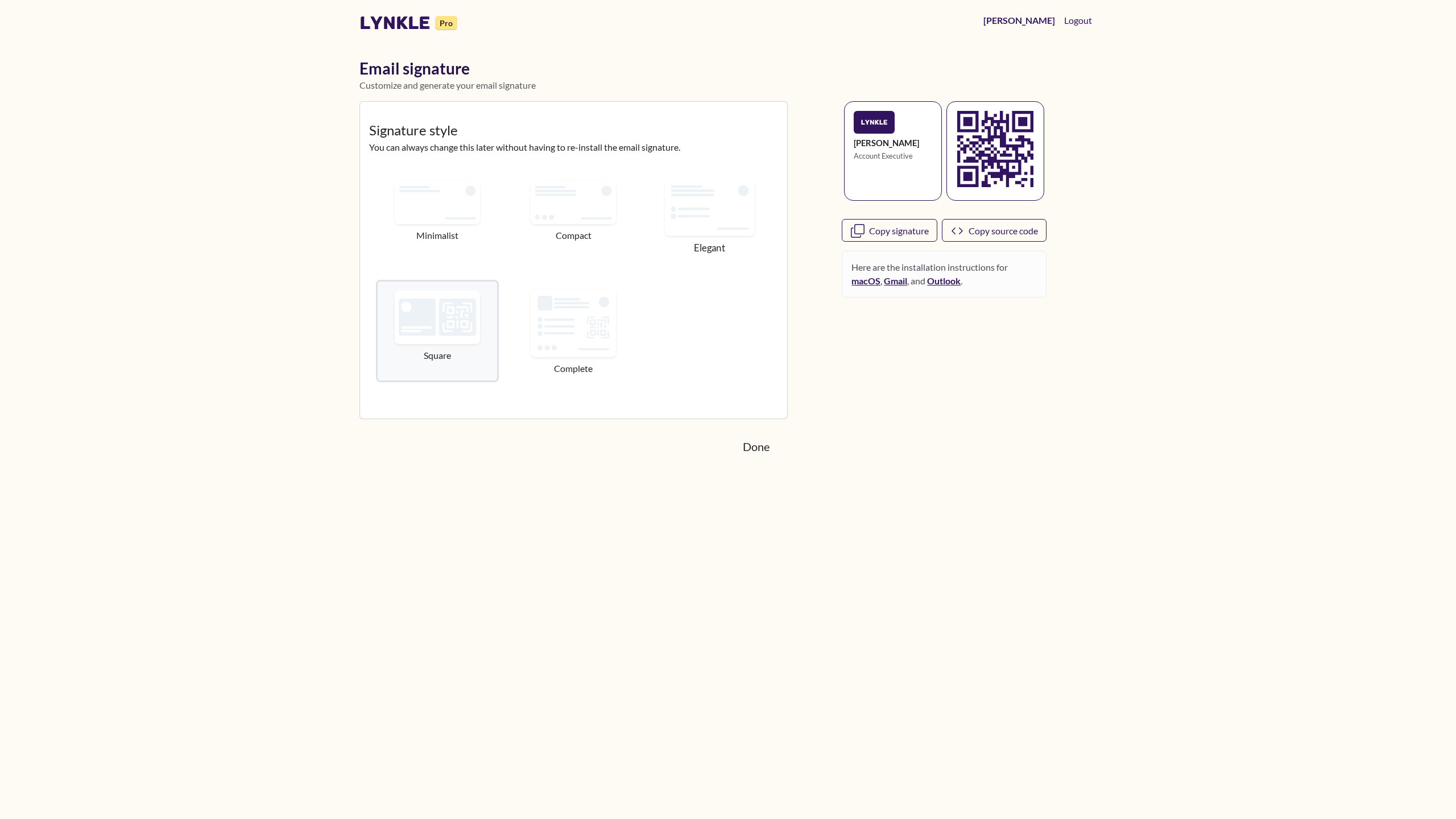
click at [708, 206] on img at bounding box center [710, 206] width 89 height 55
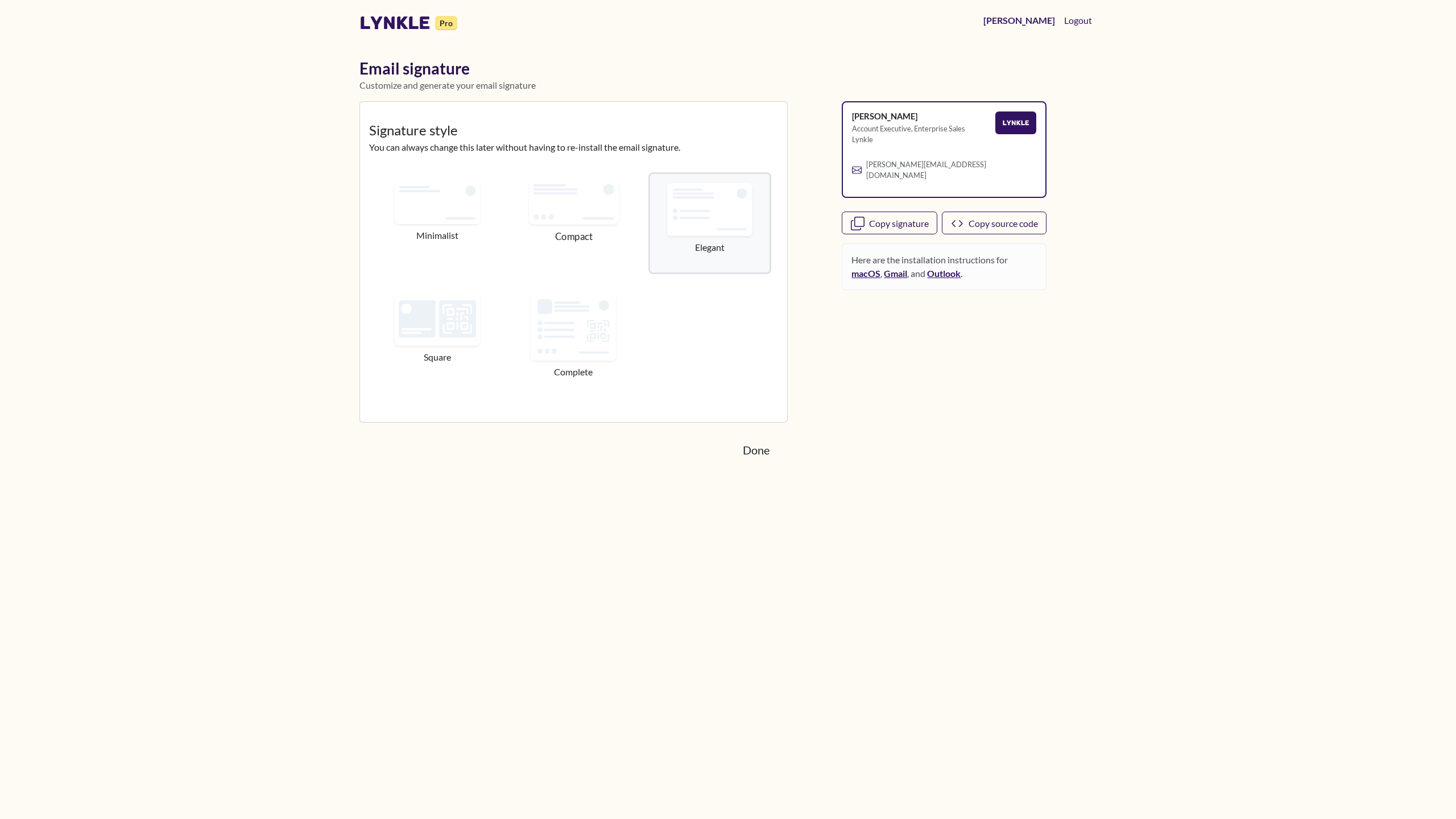
click at [581, 212] on img at bounding box center [573, 201] width 90 height 44
click at [439, 319] on img at bounding box center [437, 315] width 90 height 55
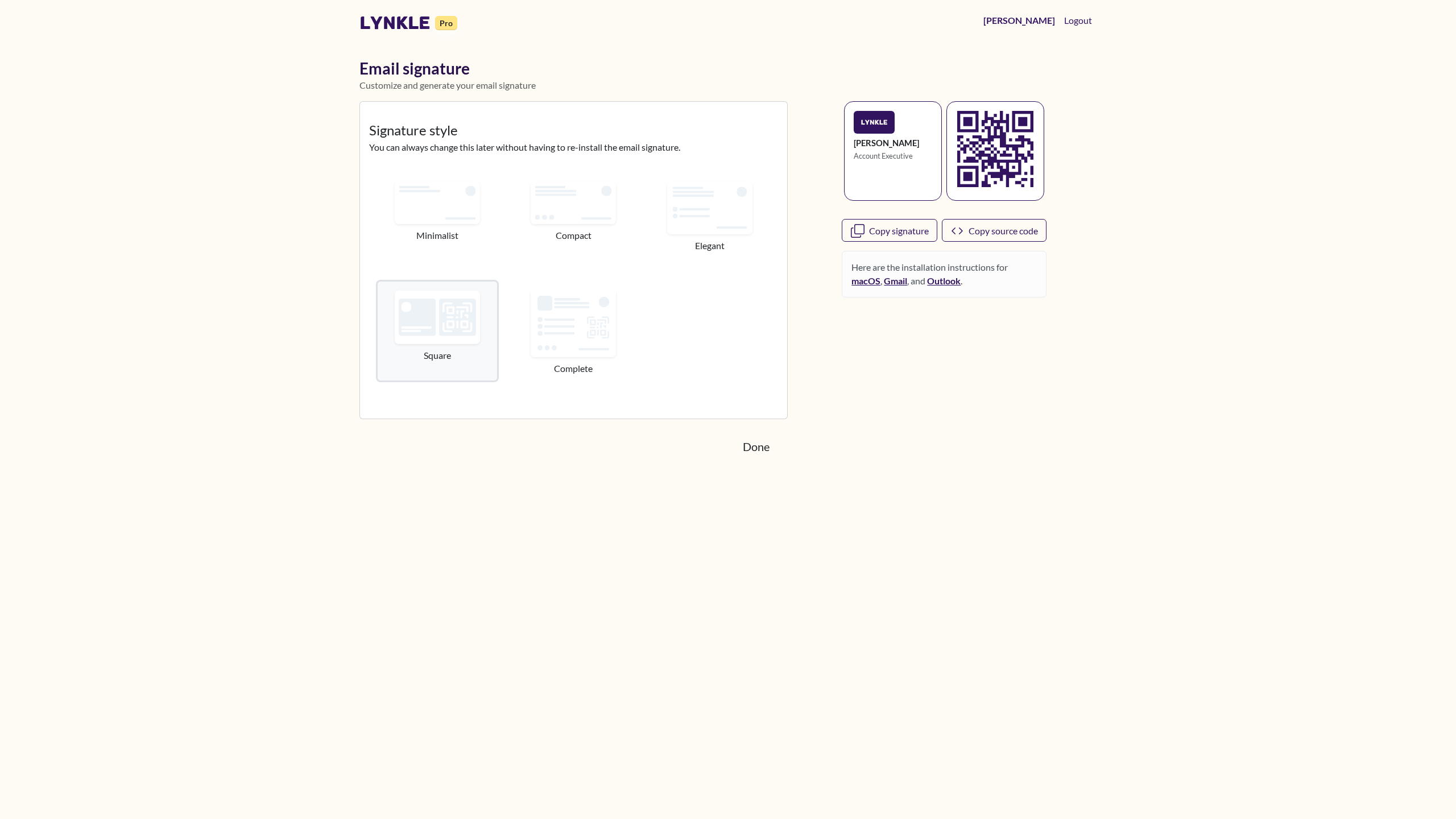
click at [1065, 435] on div "Done" at bounding box center [728, 446] width 751 height 37
click at [756, 450] on link "Done" at bounding box center [756, 446] width 48 height 29
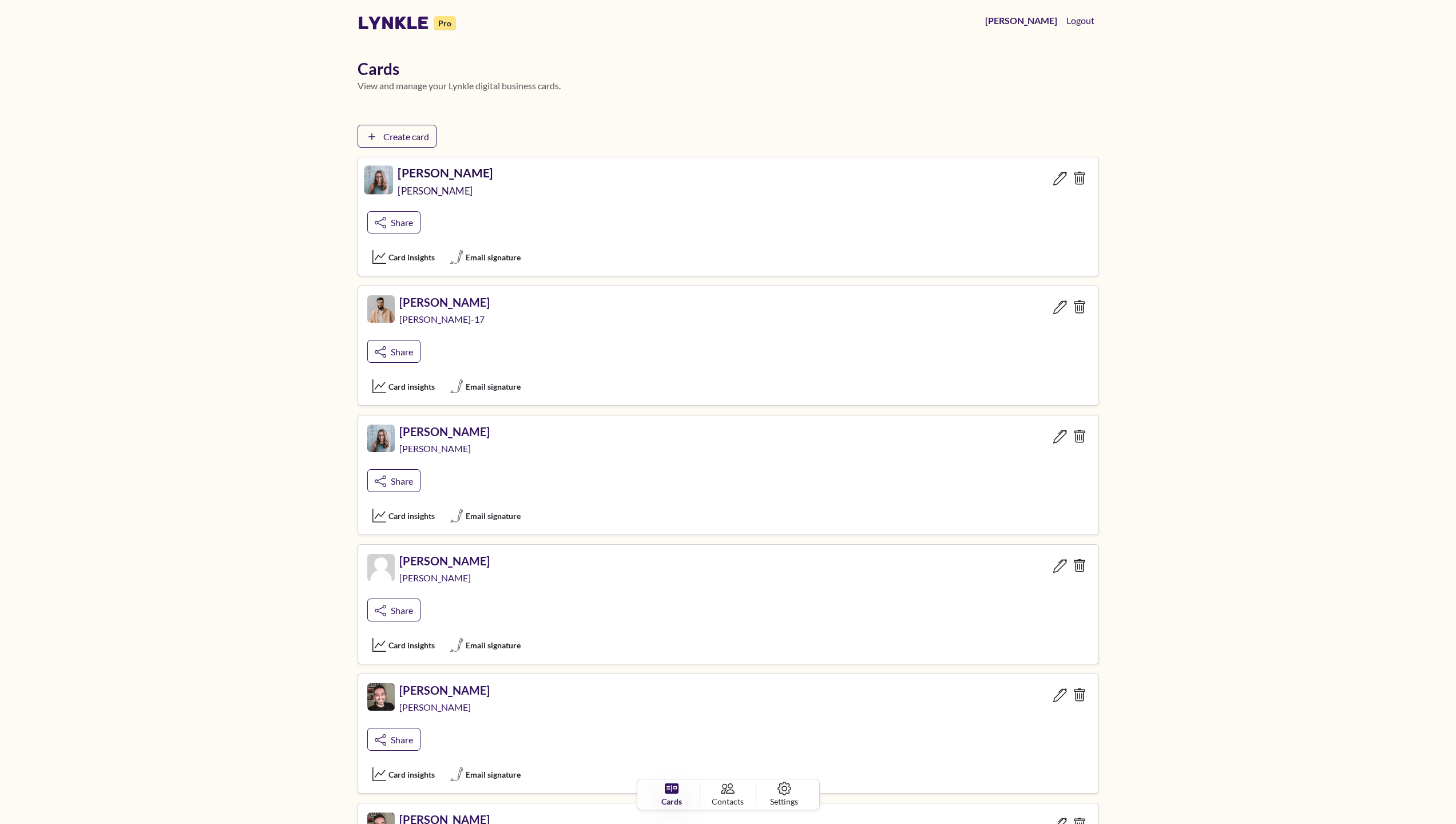
click at [438, 176] on h5 "Emily Johnson" at bounding box center [446, 172] width 95 height 14
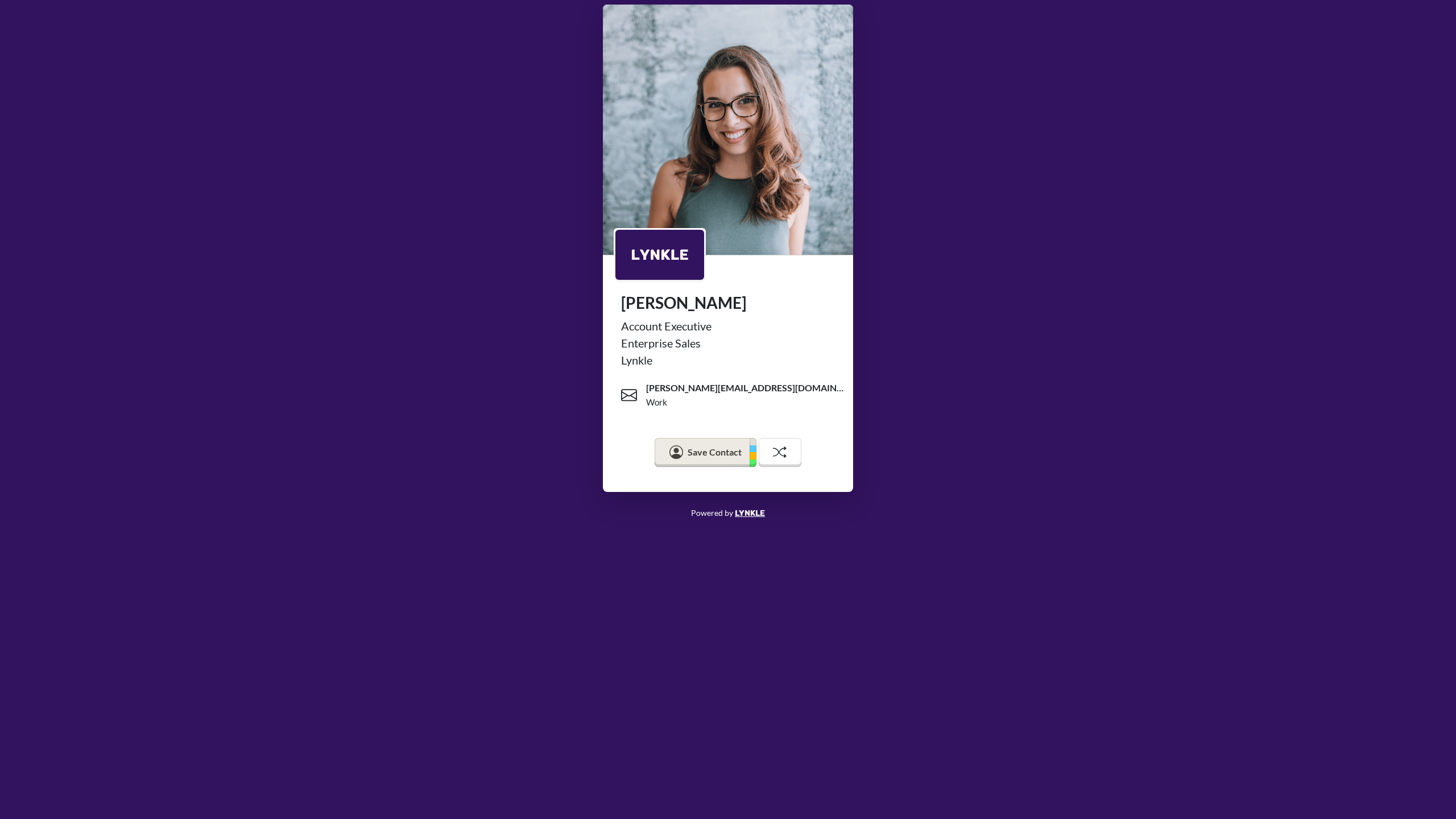
click at [326, 199] on div "Emily Johnson Account Executive Enterprise Sales Lynkle emily@lynkle.com Work S…" at bounding box center [728, 248] width 1456 height 496
drag, startPoint x: 151, startPoint y: 223, endPoint x: 563, endPoint y: 206, distance: 412.4
click at [562, 207] on div "Emily Johnson Account Executive Enterprise Sales Lynkle emily@lynkle.com Work S…" at bounding box center [728, 248] width 1456 height 496
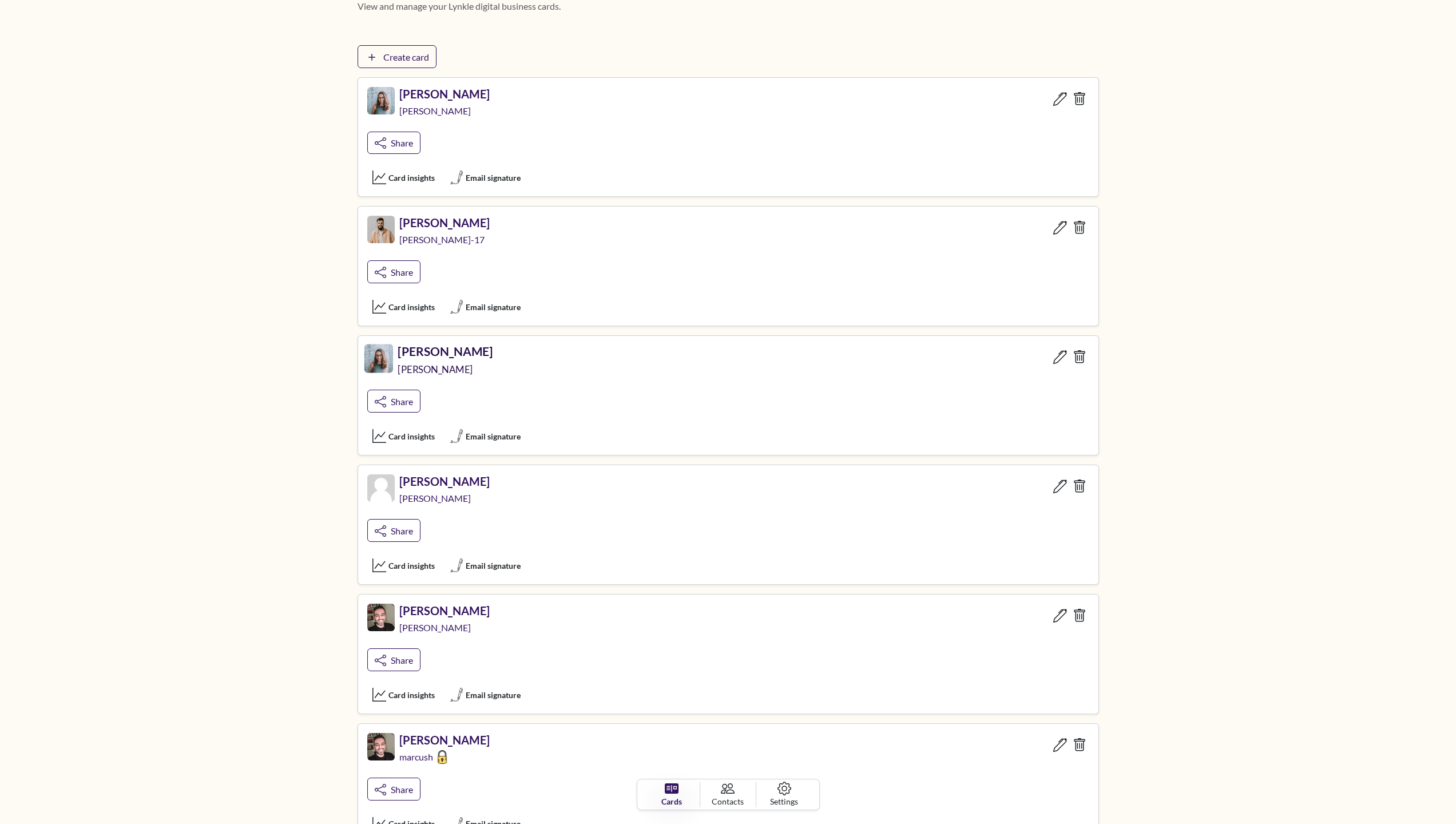
click at [431, 352] on h5 "Emily Johnson" at bounding box center [446, 351] width 95 height 14
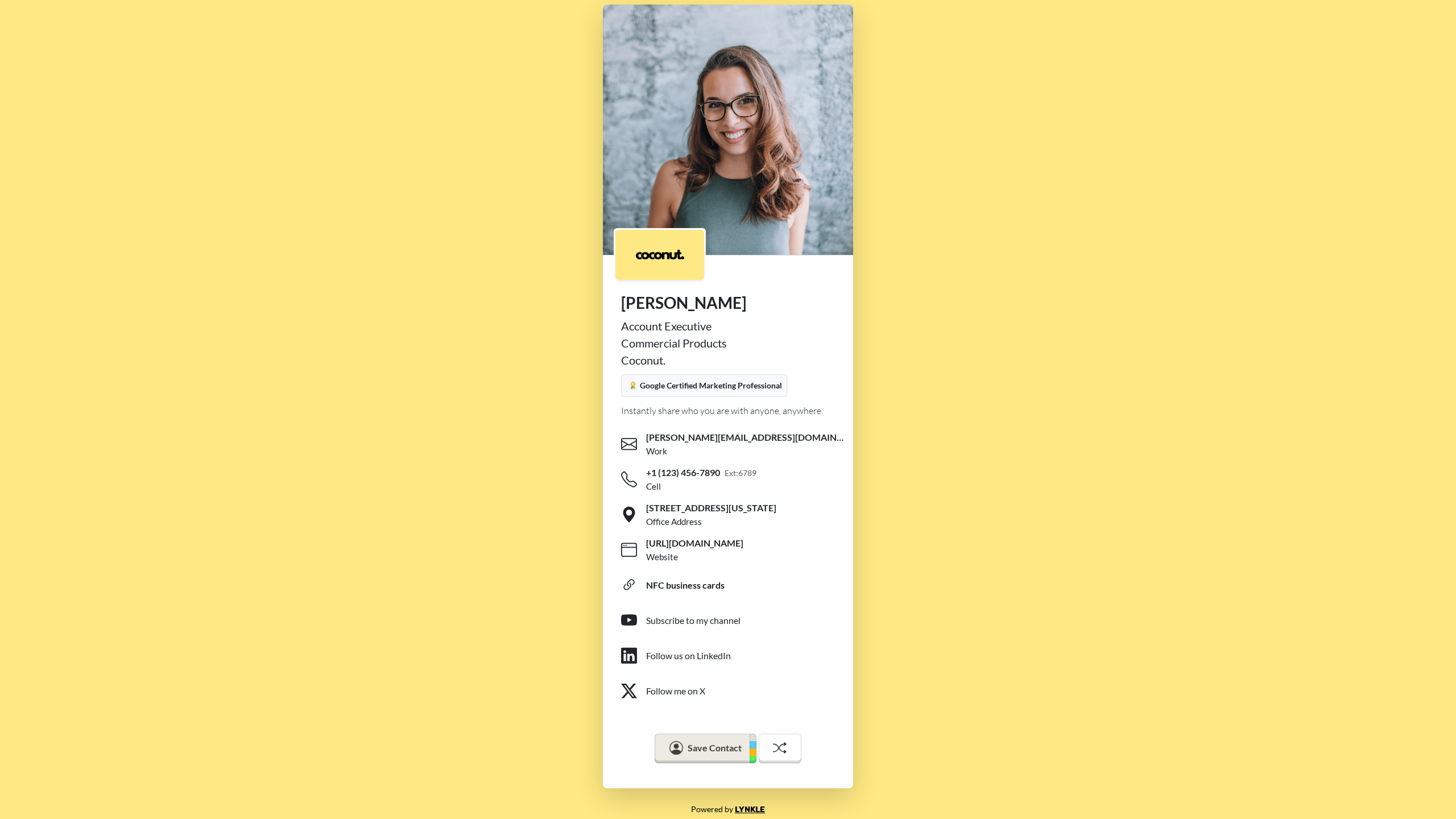
click at [1456, 327] on div "Emily Johnson Account Executive Commercial Products Coconut. Google Certified M…" at bounding box center [728, 396] width 1456 height 792
click at [0, 26] on div "Emily Johnson Account Executive Commercial Products Coconut. Google Certified M…" at bounding box center [728, 396] width 1456 height 792
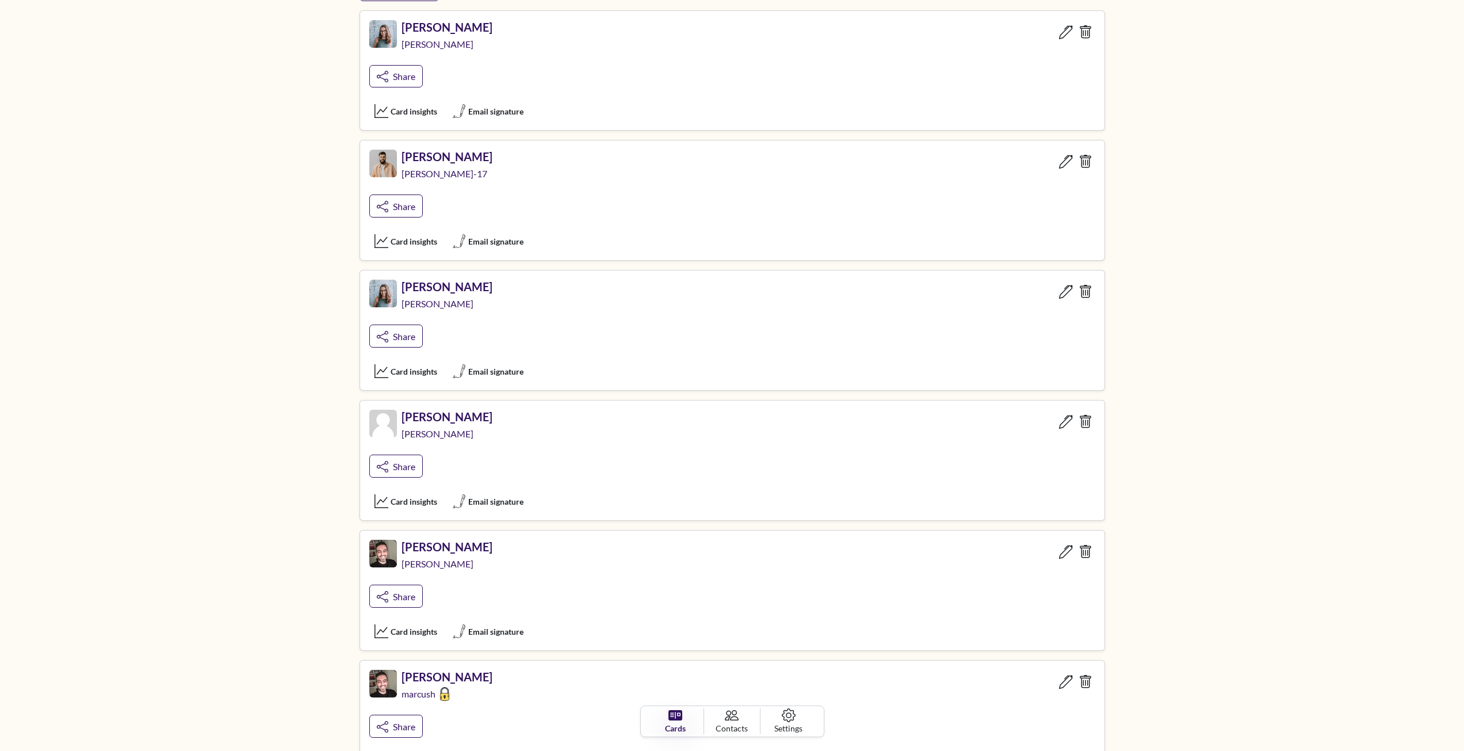
scroll to position [173, 0]
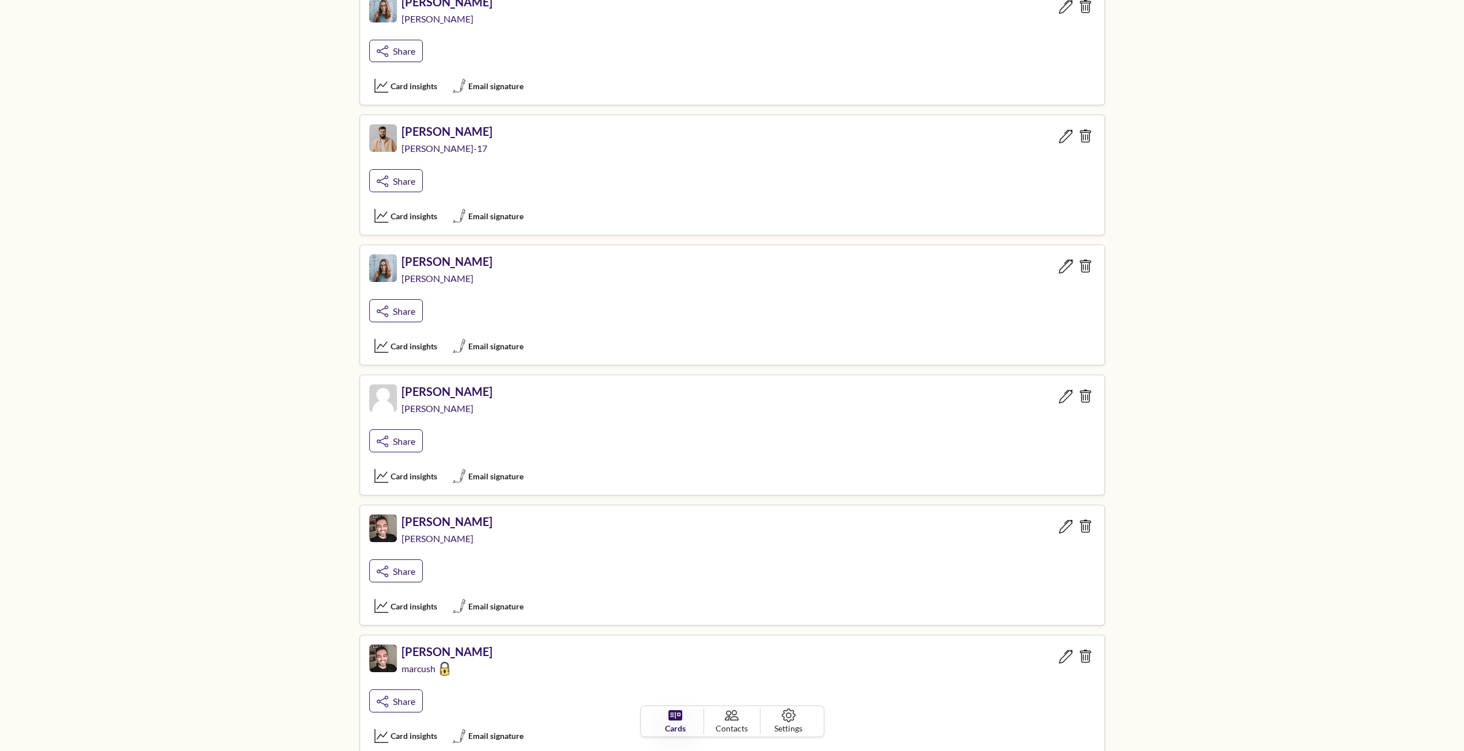
click at [1063, 269] on icon at bounding box center [1066, 267] width 14 height 14
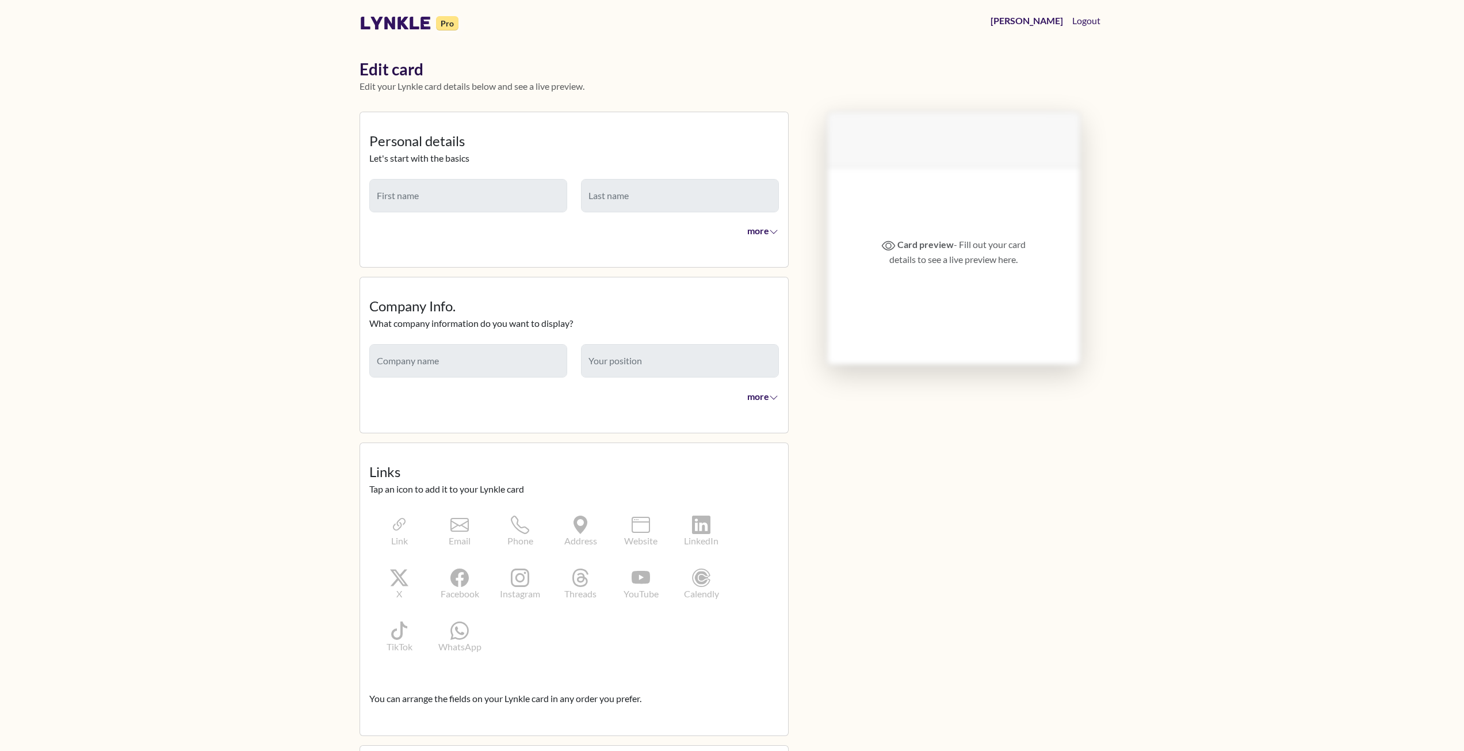
type input "*****"
type input "*******"
type textarea "**********"
type input "********"
type input "**********"
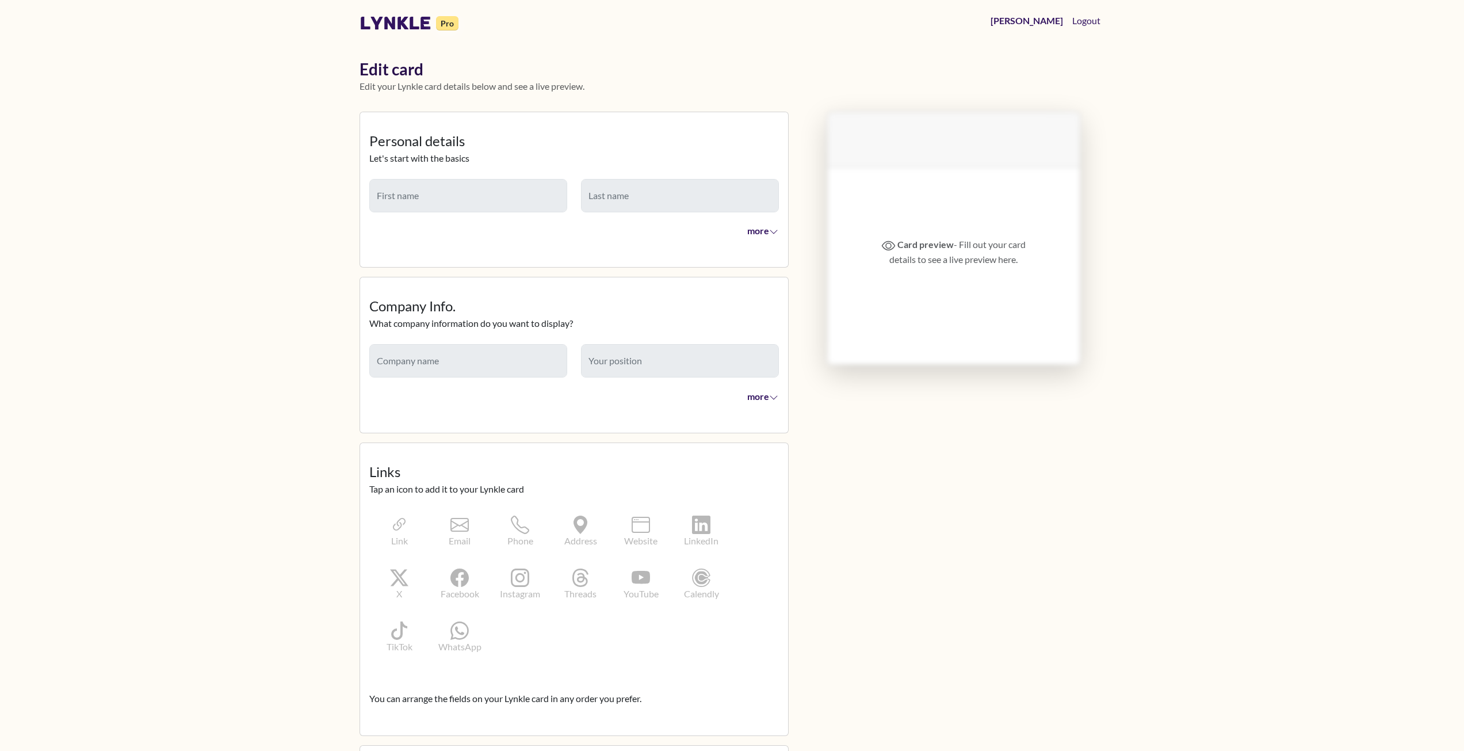
type input "**********"
type input "*****"
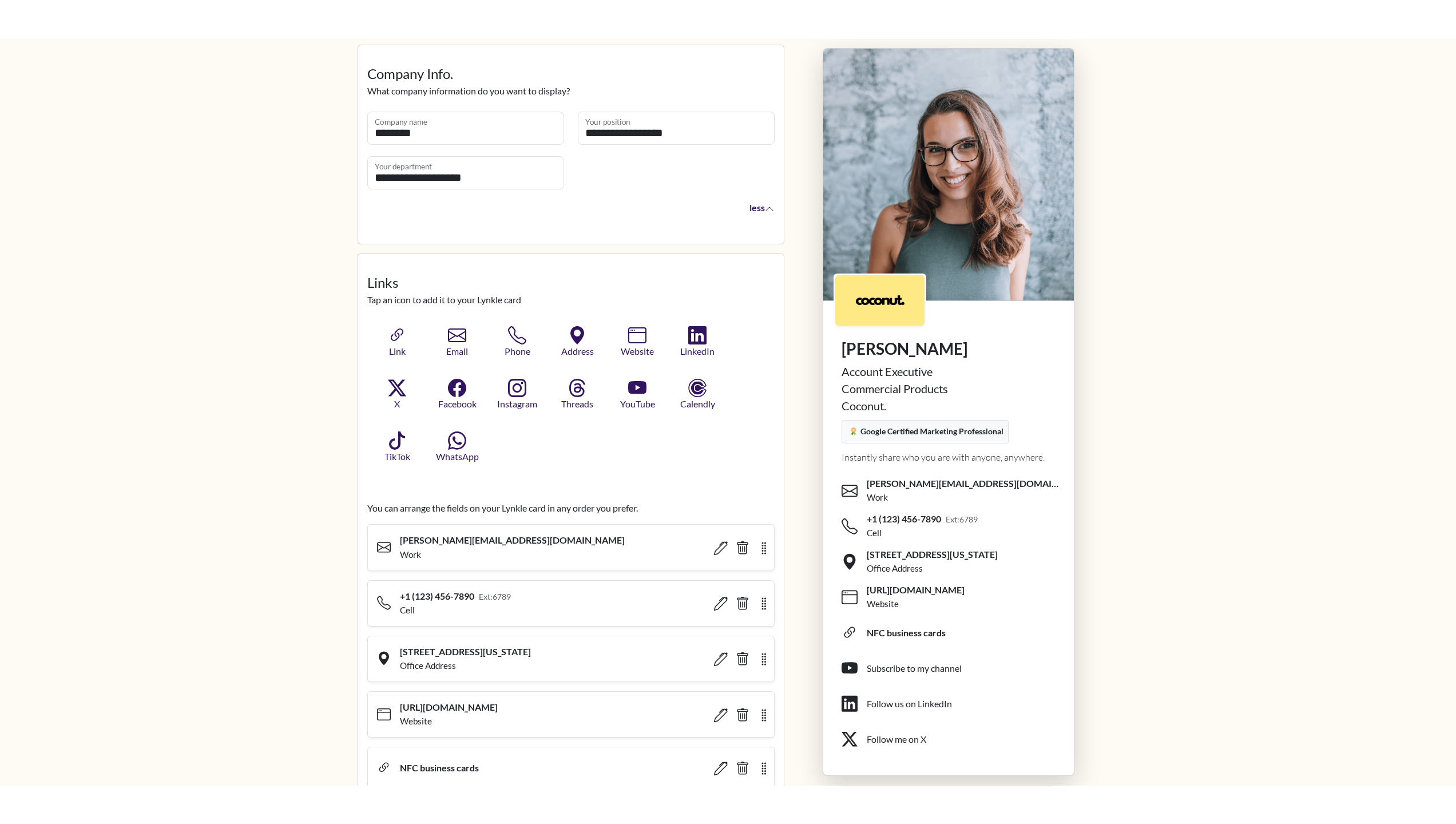
scroll to position [401, 0]
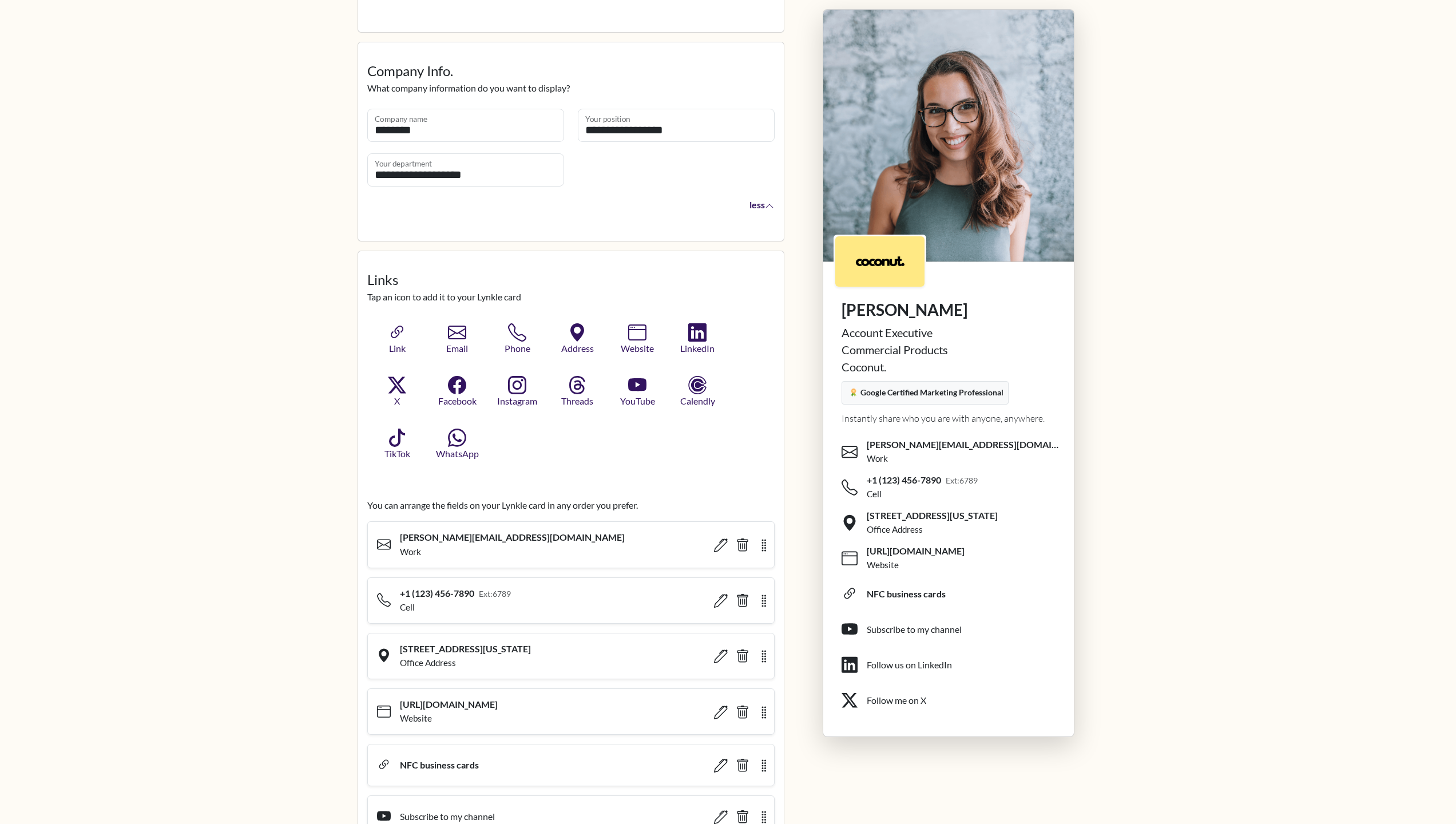
click at [1400, 244] on body "**********" at bounding box center [728, 11] width 1456 height 824
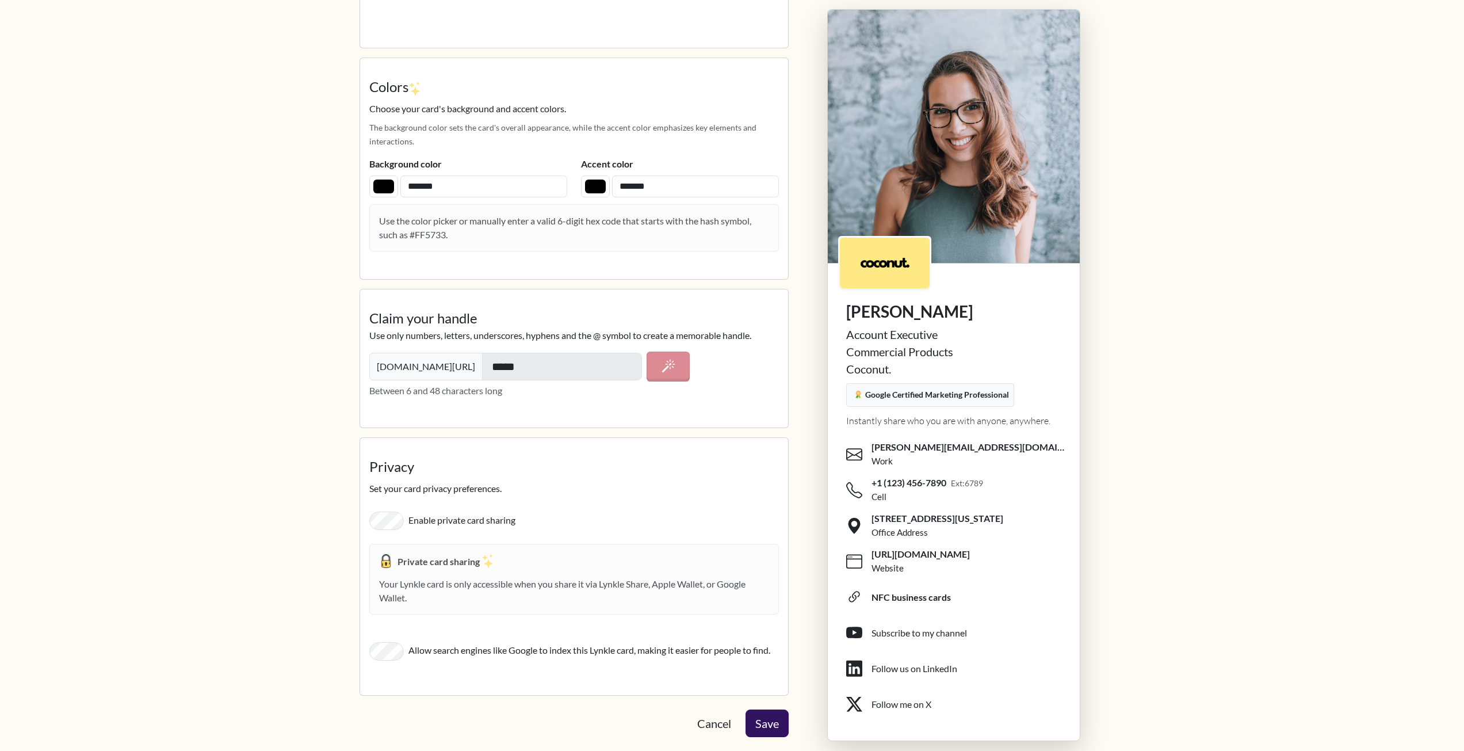
scroll to position [1938, 0]
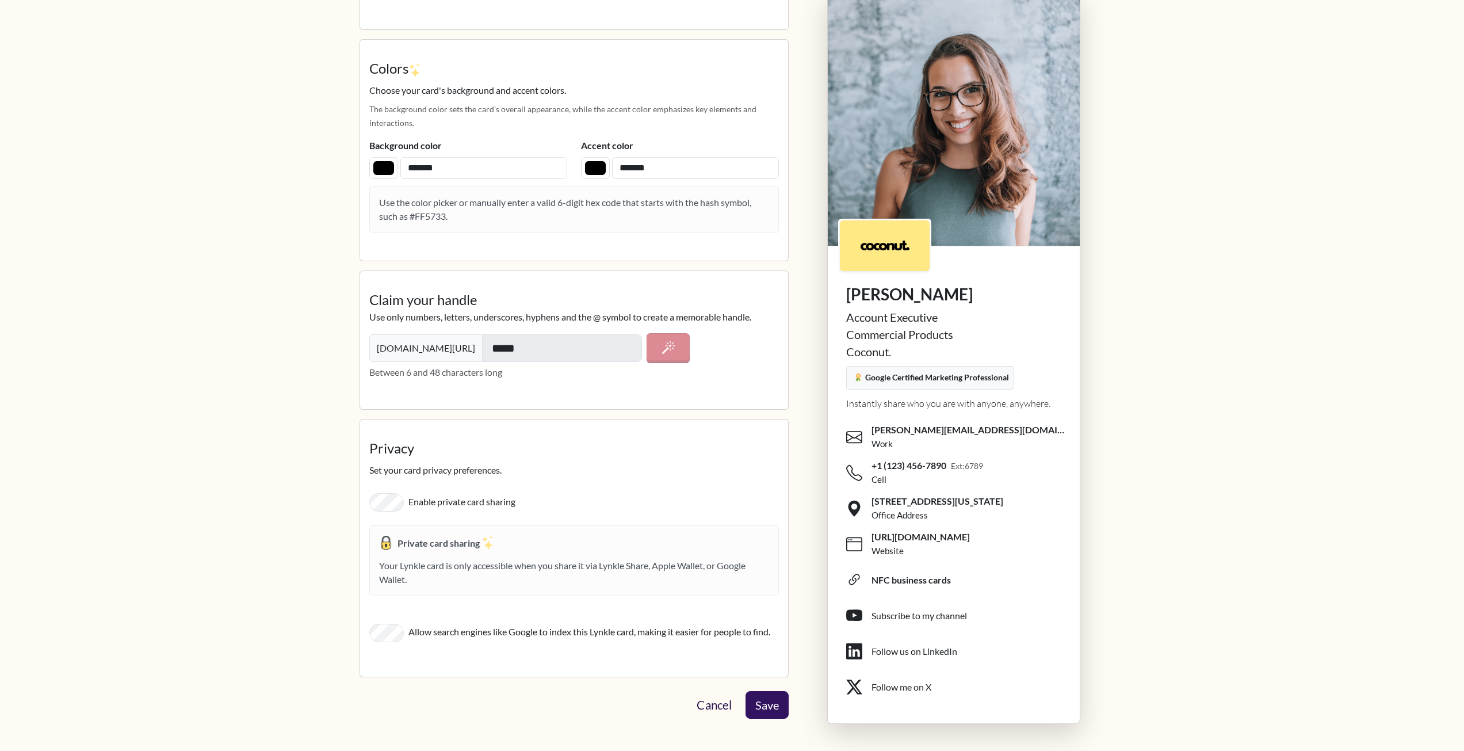
click at [711, 707] on link "Cancel" at bounding box center [713, 705] width 55 height 29
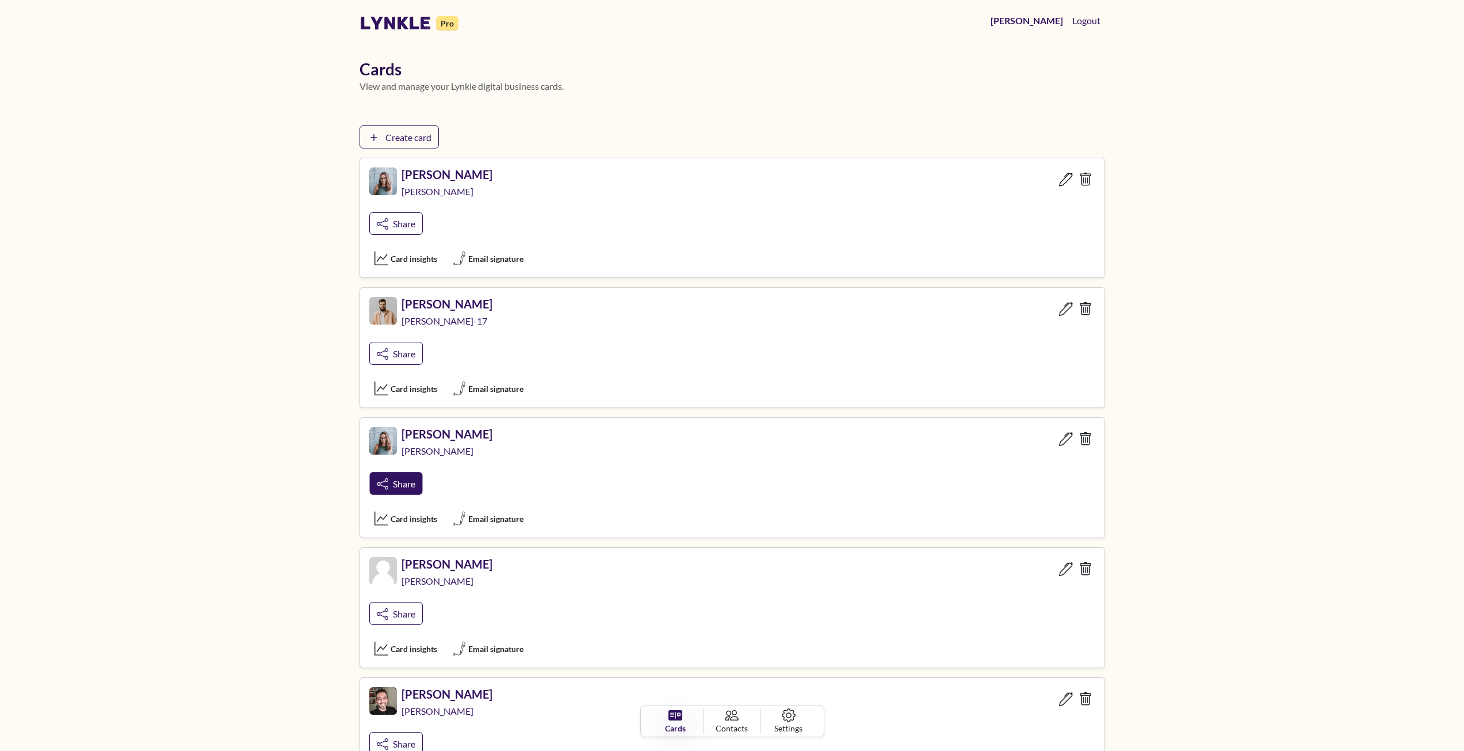
click at [395, 479] on span "Share" at bounding box center [404, 483] width 22 height 11
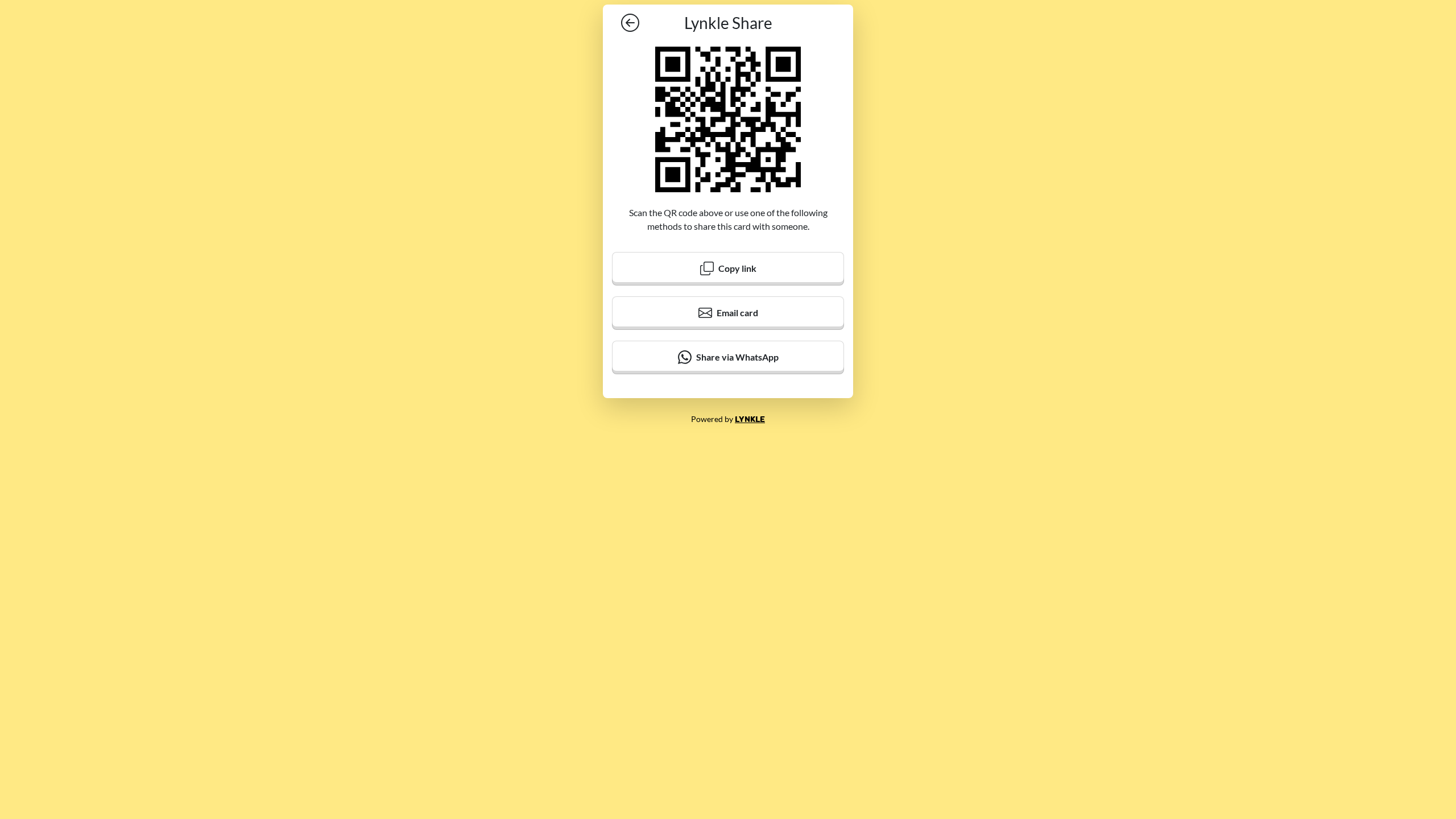
click at [963, 300] on div "Lynkle Share Scan the QR code above or use one of the following methods to shar…" at bounding box center [728, 201] width 1456 height 402
click at [826, 466] on body "LinkedIn Lynkle Share Scan the QR code above or use one of the following method…" at bounding box center [728, 409] width 1456 height 819
click at [555, 89] on div "Lynkle Share Scan the QR code above or use one of the following methods to shar…" at bounding box center [728, 201] width 1456 height 402
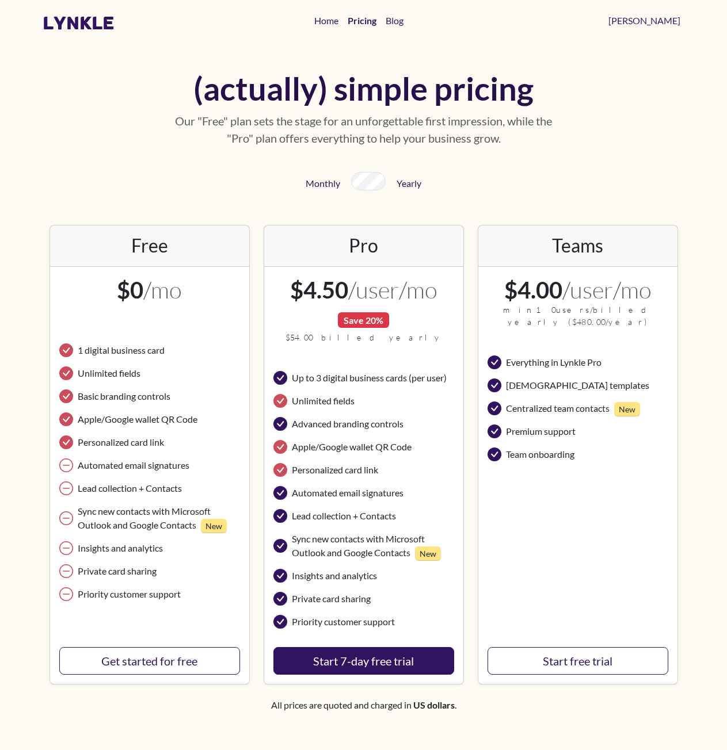
click at [343, 26] on link "Home" at bounding box center [326, 20] width 33 height 23
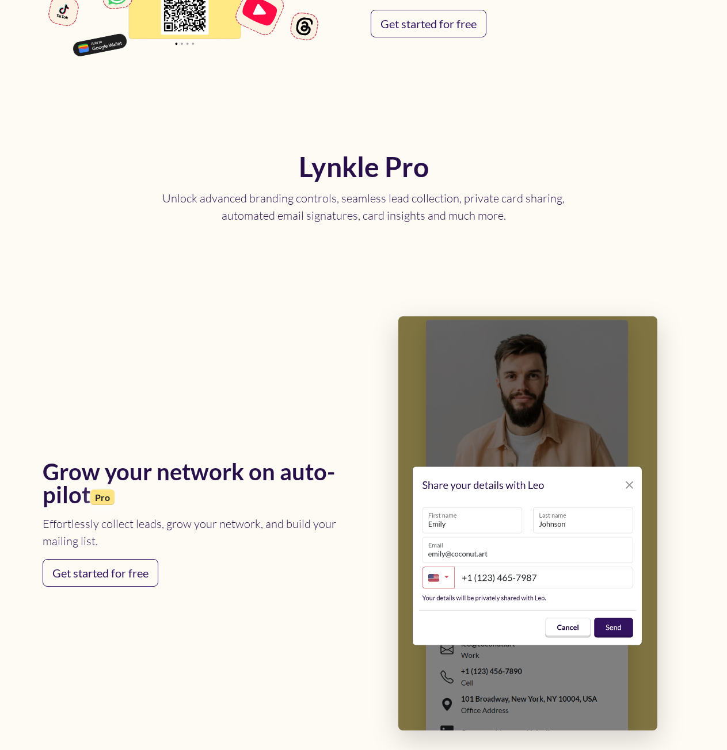
scroll to position [1266, 0]
click at [66, 251] on div "Lynkle Pro Unlock advanced branding controls, seamless lead collection, private…" at bounding box center [364, 193] width 642 height 163
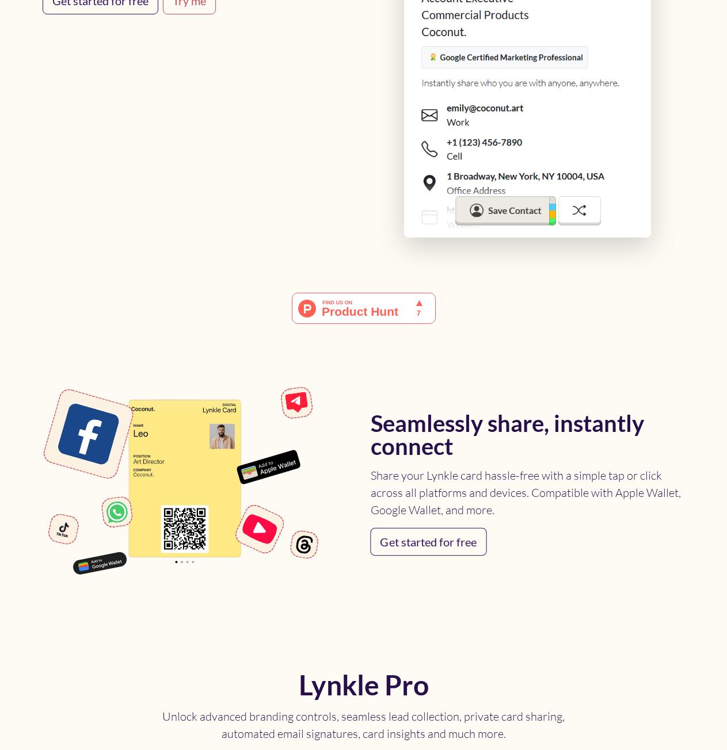
drag, startPoint x: 586, startPoint y: 437, endPoint x: 590, endPoint y: 375, distance: 62.3
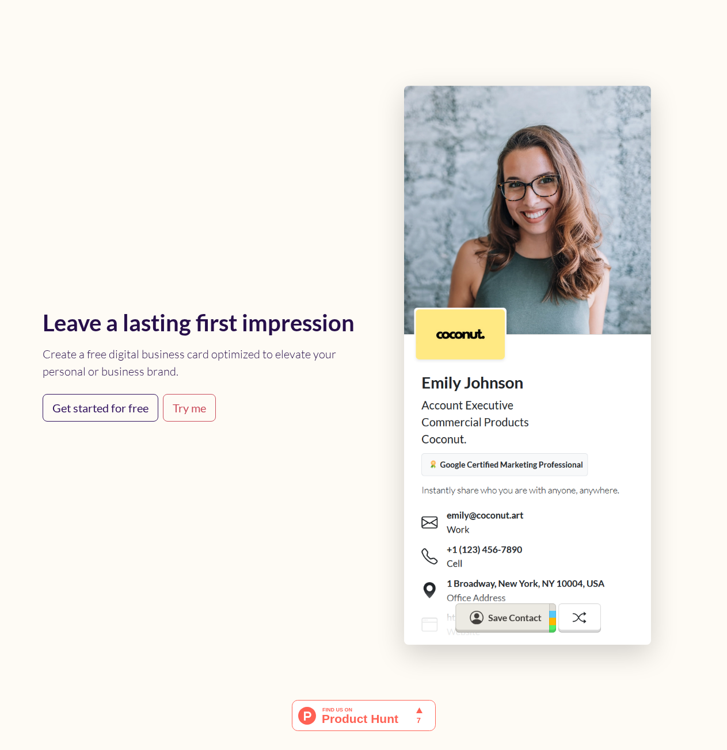
scroll to position [0, 0]
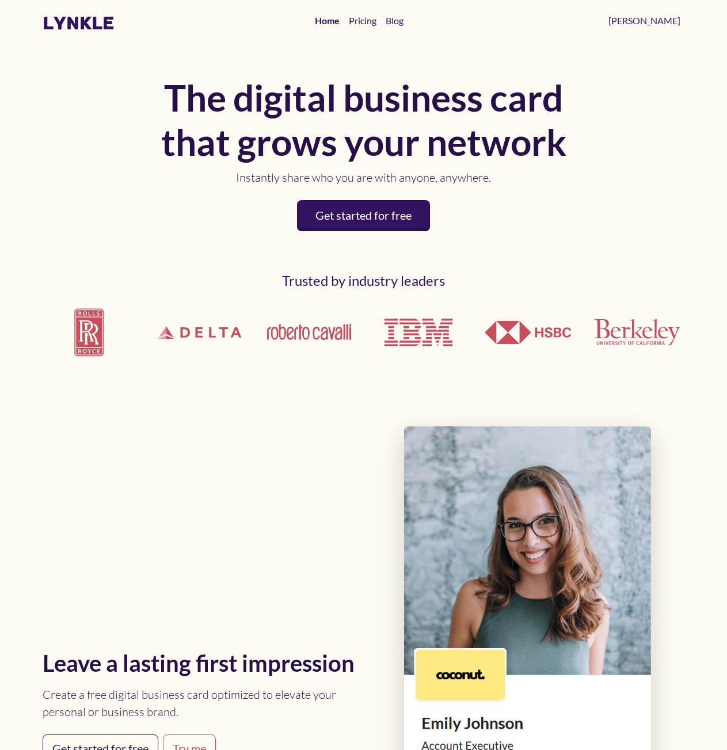
click at [381, 16] on link "Pricing" at bounding box center [362, 20] width 37 height 23
